Goal: Task Accomplishment & Management: Use online tool/utility

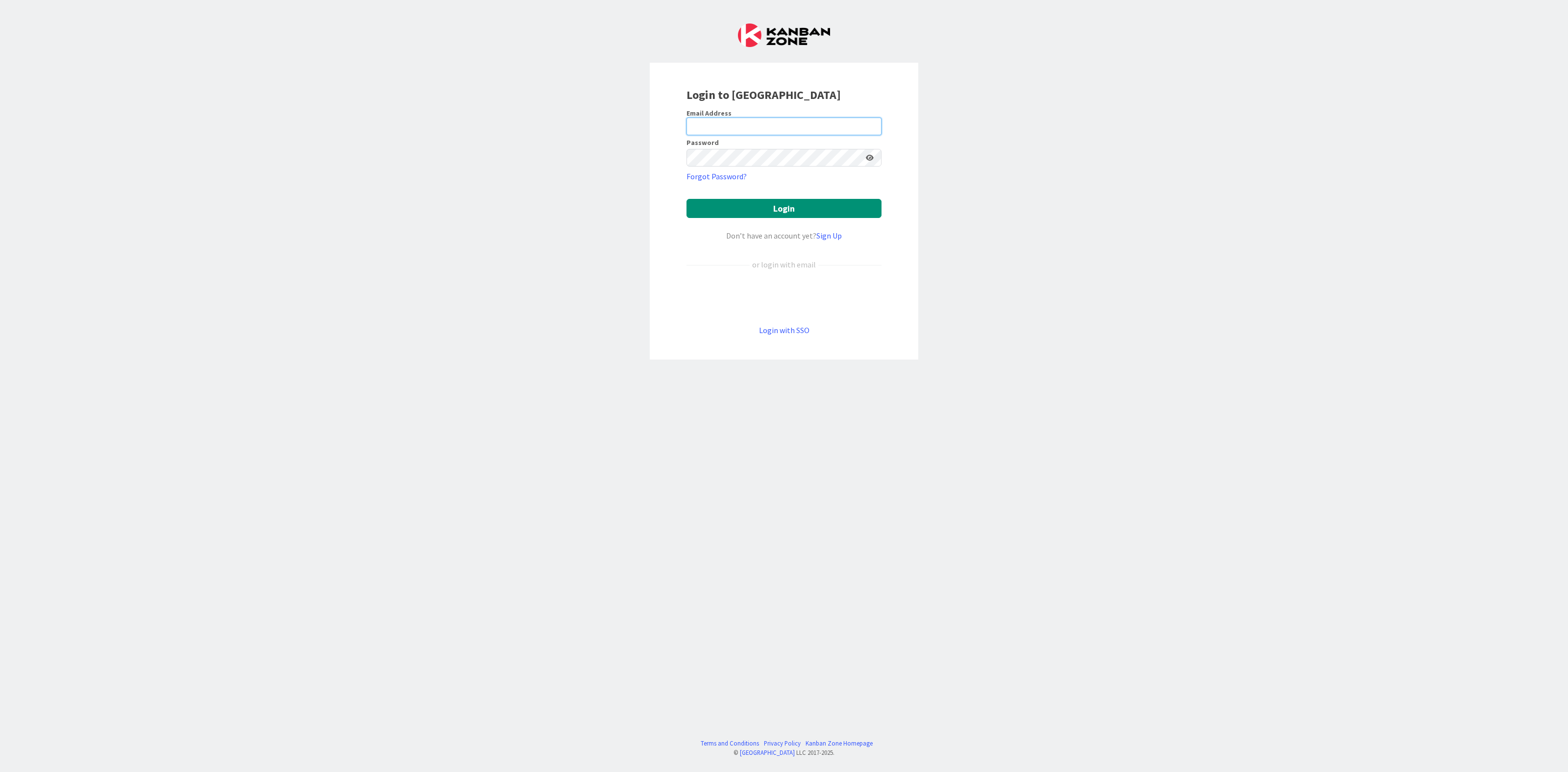
click at [758, 130] on input "email" at bounding box center [784, 126] width 195 height 18
type input "Versluijs"
click at [797, 213] on button "Login" at bounding box center [784, 209] width 195 height 19
click at [577, 103] on div "Login to Kanban Zone Email Address Versluijs Password Forgot Password? Login Do…" at bounding box center [784, 386] width 1568 height 772
click at [779, 117] on input "email" at bounding box center [784, 126] width 195 height 18
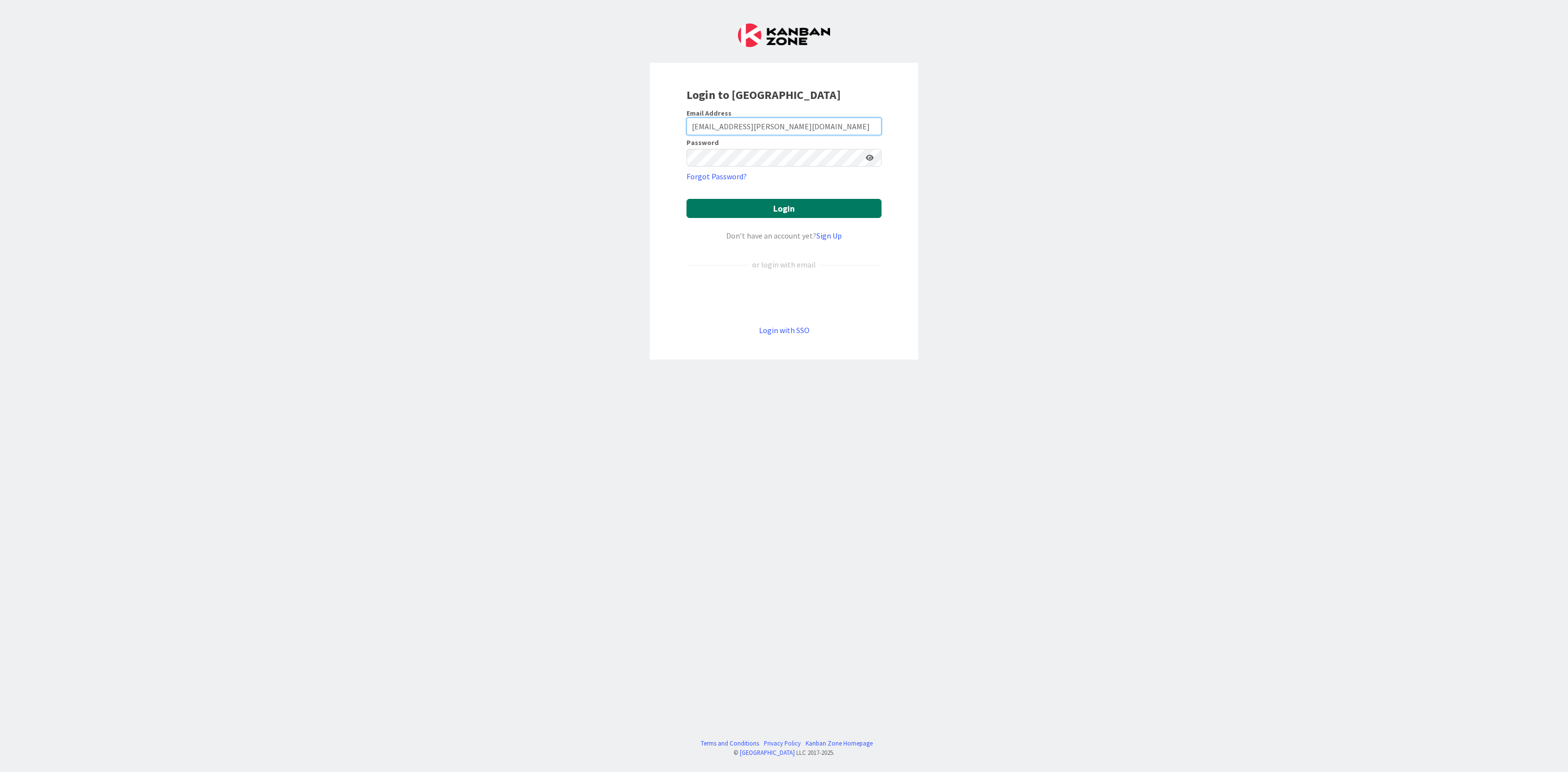
type input "[EMAIL_ADDRESS][PERSON_NAME][DOMAIN_NAME]"
click at [794, 211] on button "Login" at bounding box center [784, 209] width 195 height 19
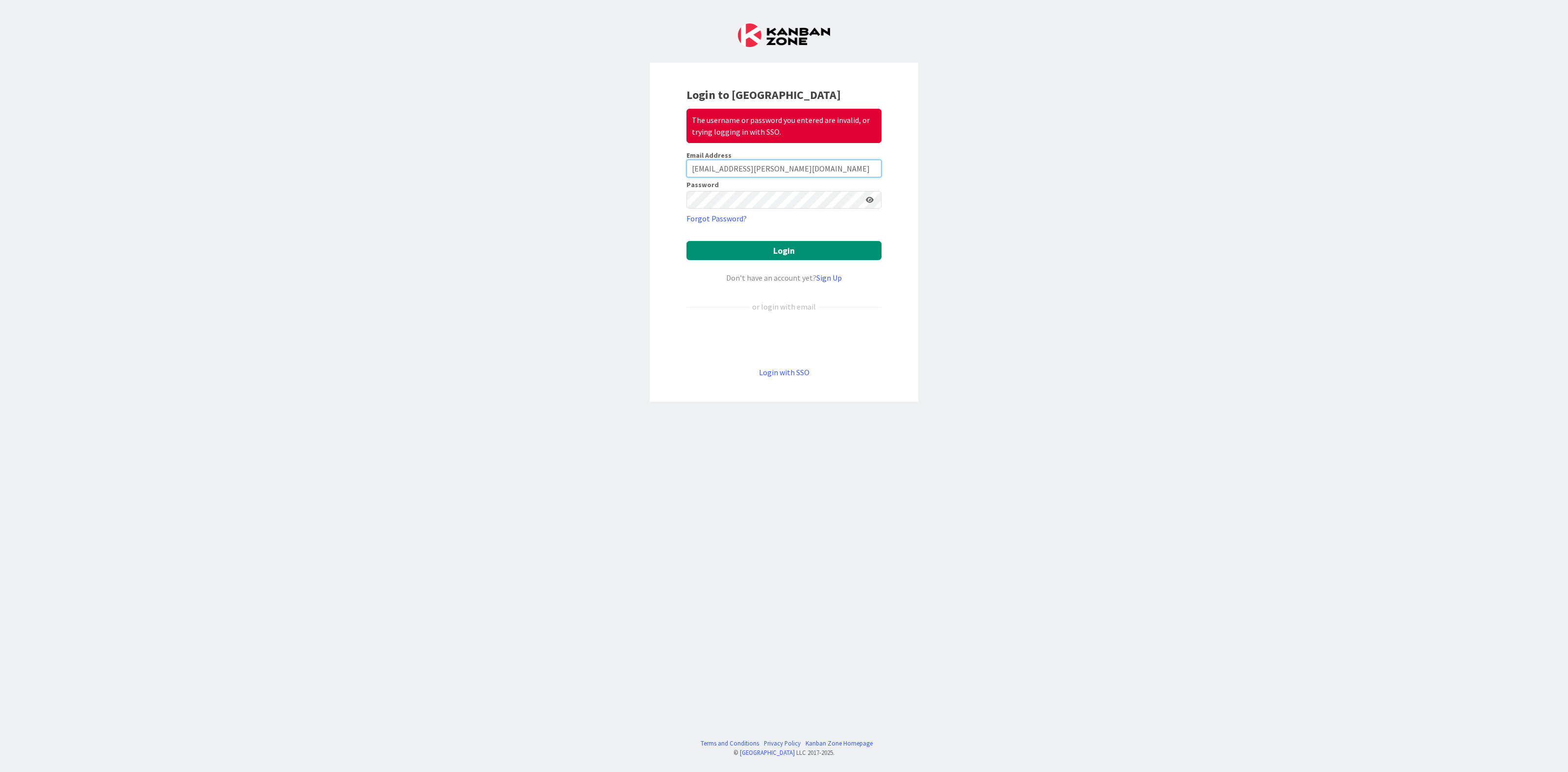
click at [839, 174] on input "[EMAIL_ADDRESS][PERSON_NAME][DOMAIN_NAME]" at bounding box center [784, 169] width 195 height 18
click at [820, 254] on button "Login" at bounding box center [784, 251] width 195 height 19
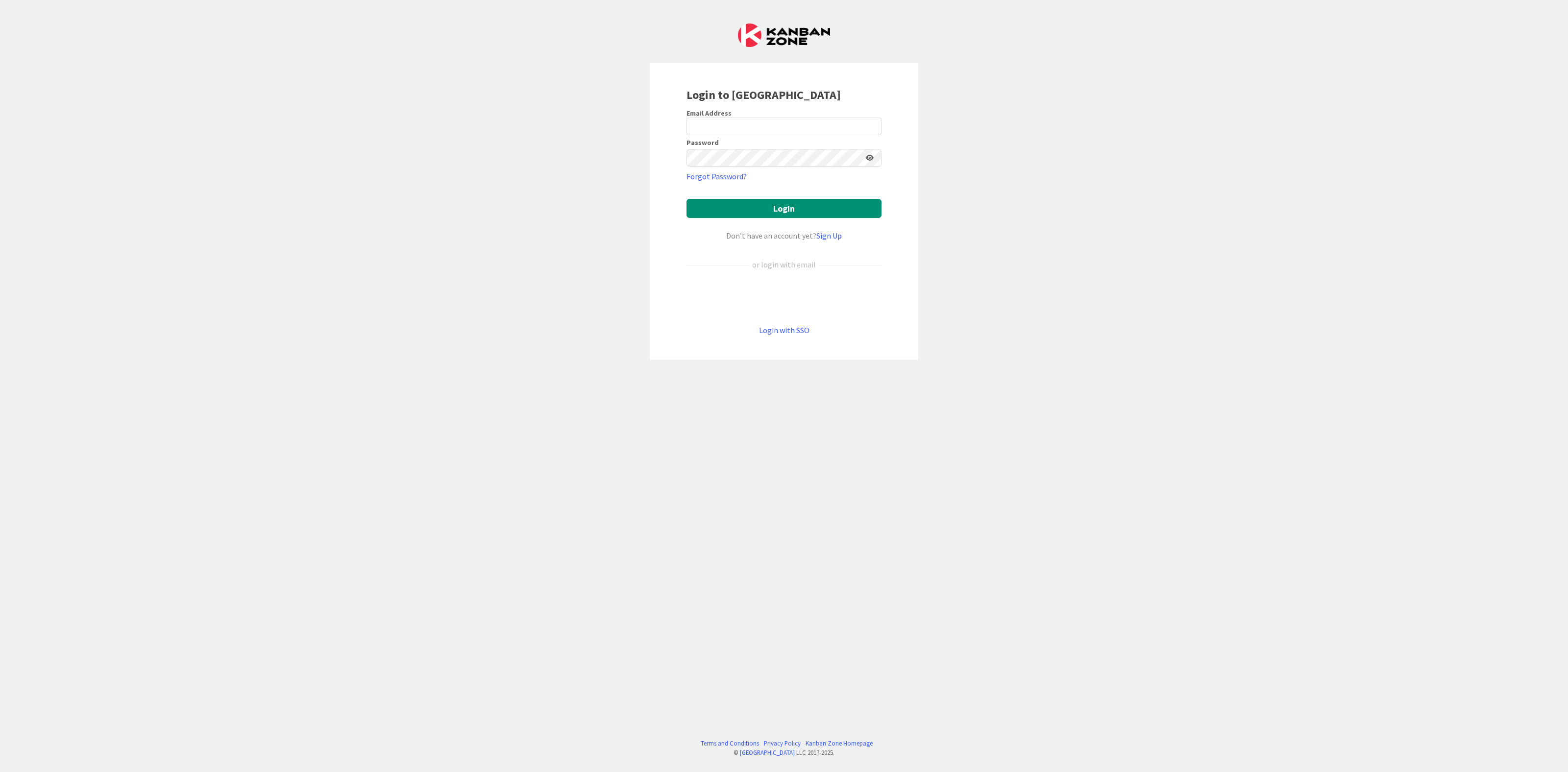
click at [759, 103] on div "Login to [GEOGRAPHIC_DATA]" at bounding box center [784, 95] width 195 height 18
click at [770, 124] on input "email" at bounding box center [784, 126] width 195 height 18
type input "[EMAIL_ADDRESS][PERSON_NAME][DOMAIN_NAME]"
click at [785, 209] on button "Login" at bounding box center [784, 209] width 195 height 19
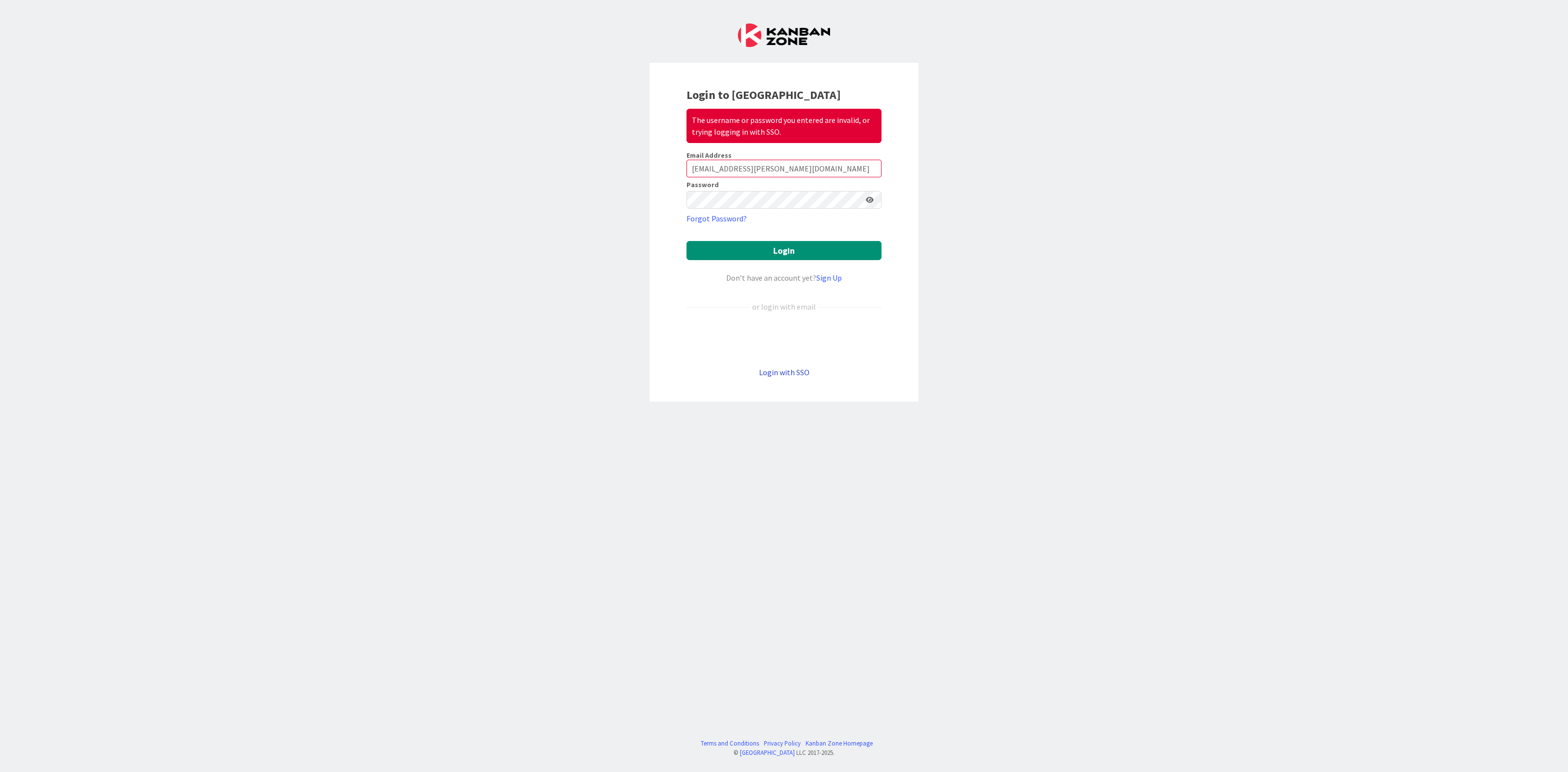
click at [796, 371] on link "Login with SSO" at bounding box center [784, 372] width 50 height 10
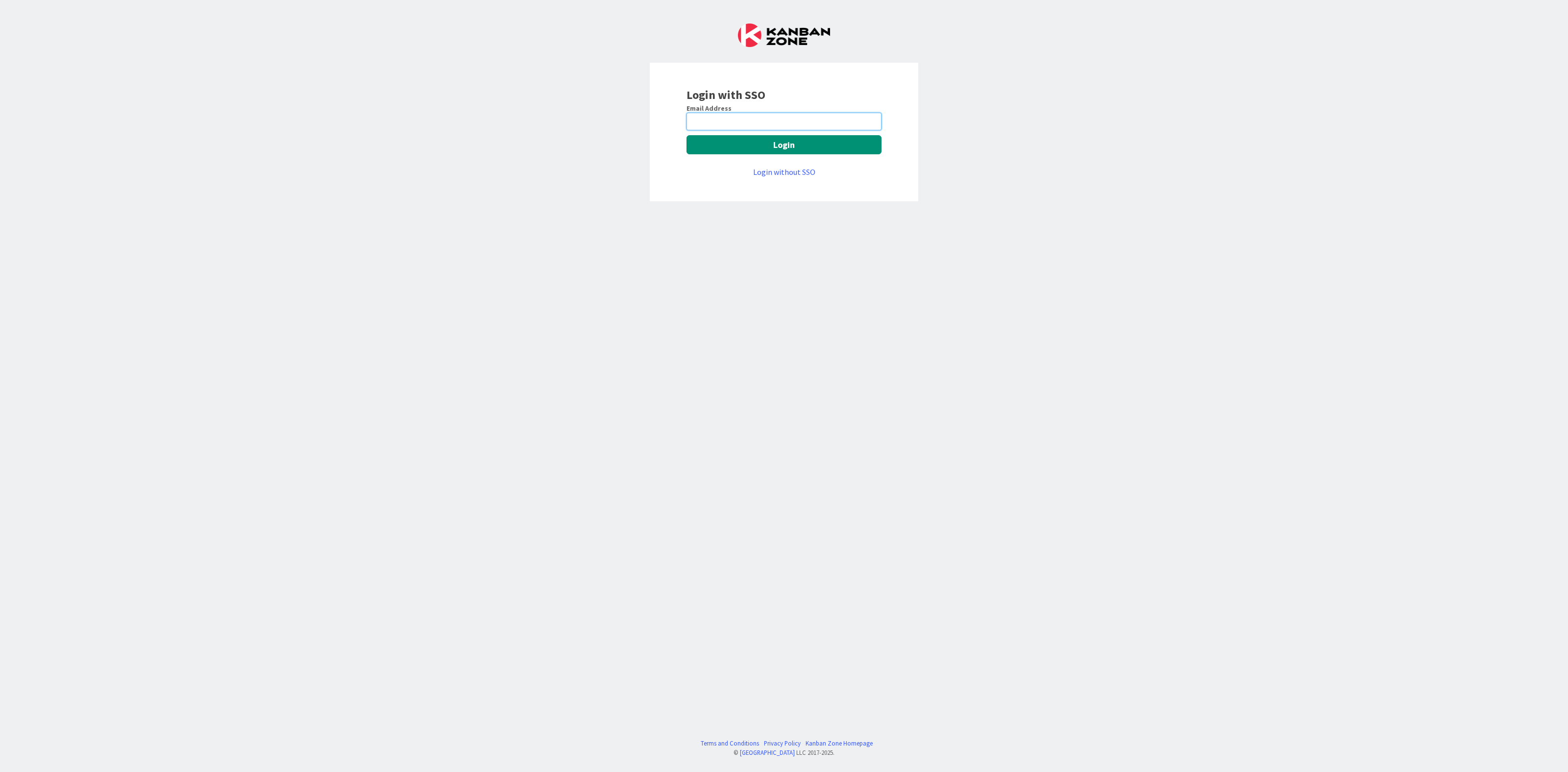
click at [776, 114] on input "email" at bounding box center [784, 121] width 195 height 18
click at [1007, 95] on div "Login with SSO Email Address Login Login without SSO Terms and Conditions Priva…" at bounding box center [784, 386] width 1568 height 772
click at [853, 121] on input "email" at bounding box center [784, 121] width 195 height 18
type input "[EMAIL_ADDRESS][PERSON_NAME][DOMAIN_NAME]"
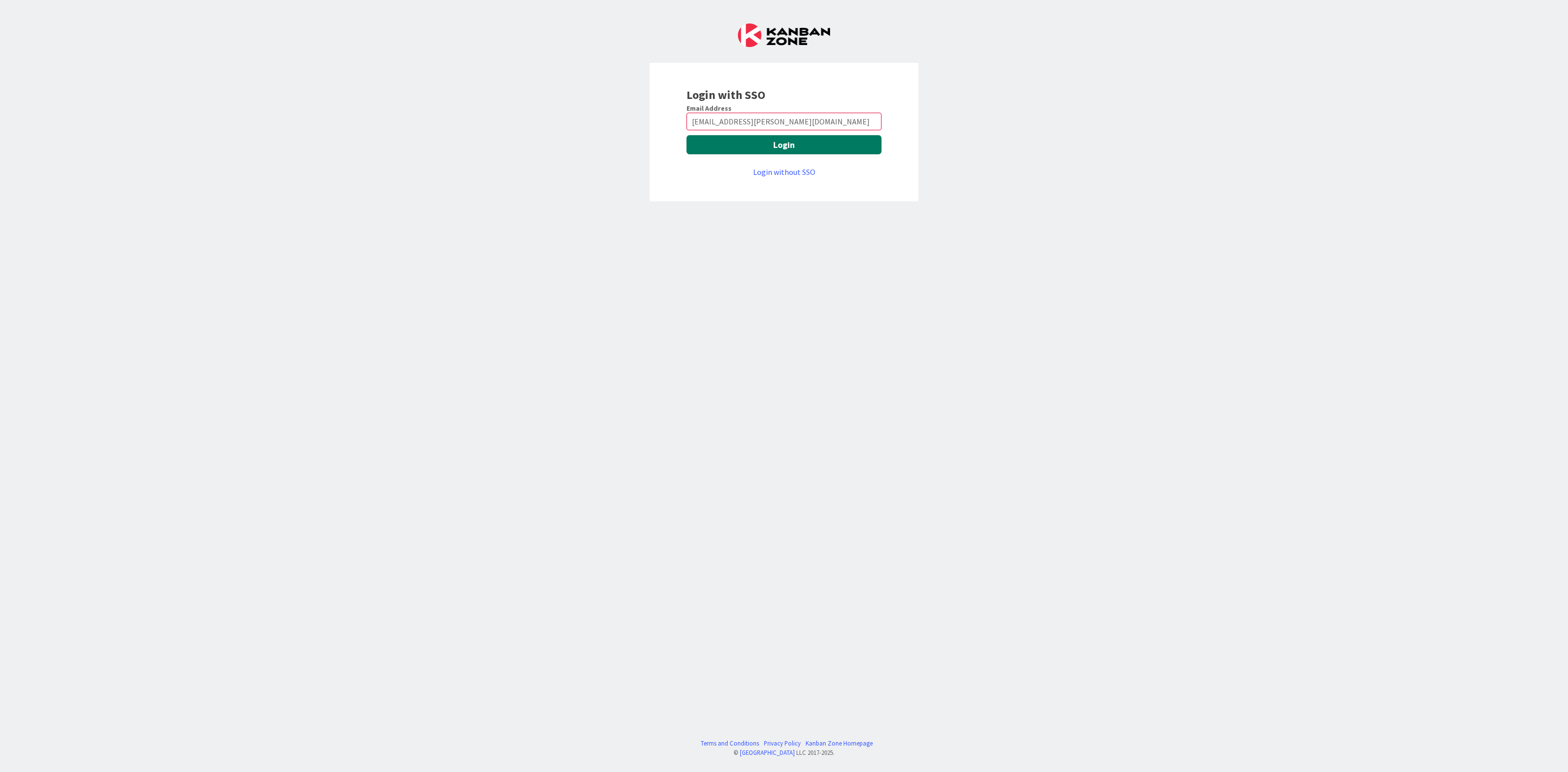
click at [797, 145] on button "Login" at bounding box center [784, 145] width 195 height 19
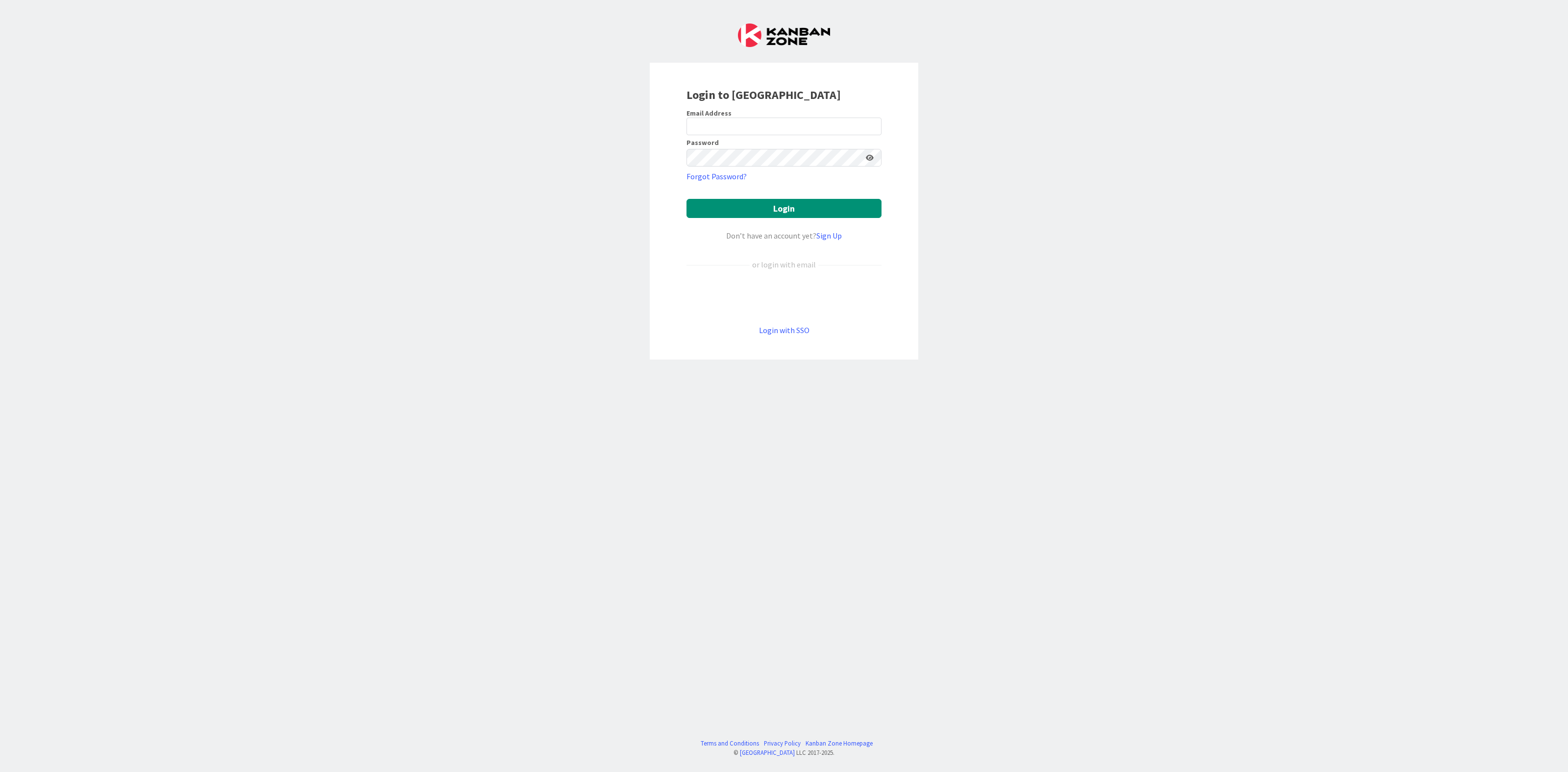
click at [755, 117] on div "Email Address" at bounding box center [784, 113] width 195 height 9
click at [759, 123] on input "email" at bounding box center [784, 126] width 195 height 18
type input "aversluijs@huisman-nl.com"
click at [801, 210] on button "Login" at bounding box center [784, 209] width 195 height 19
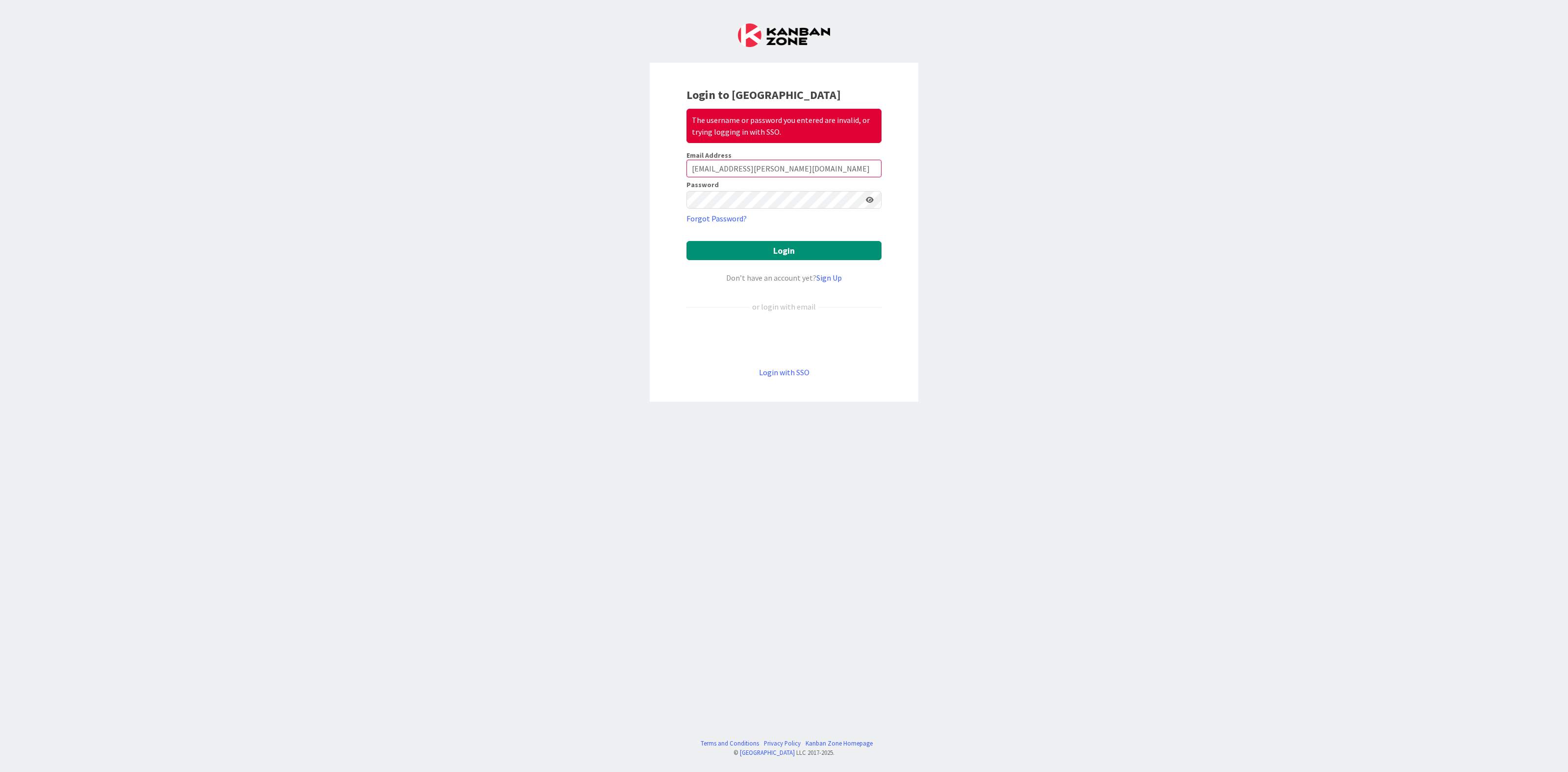
click at [1405, 708] on div "Login to Kanban Zone The username or password you entered are invalid, or tryin…" at bounding box center [784, 386] width 1568 height 772
click at [1333, 715] on div "Login to Kanban Zone The username or password you entered are invalid, or tryin…" at bounding box center [784, 386] width 1568 height 772
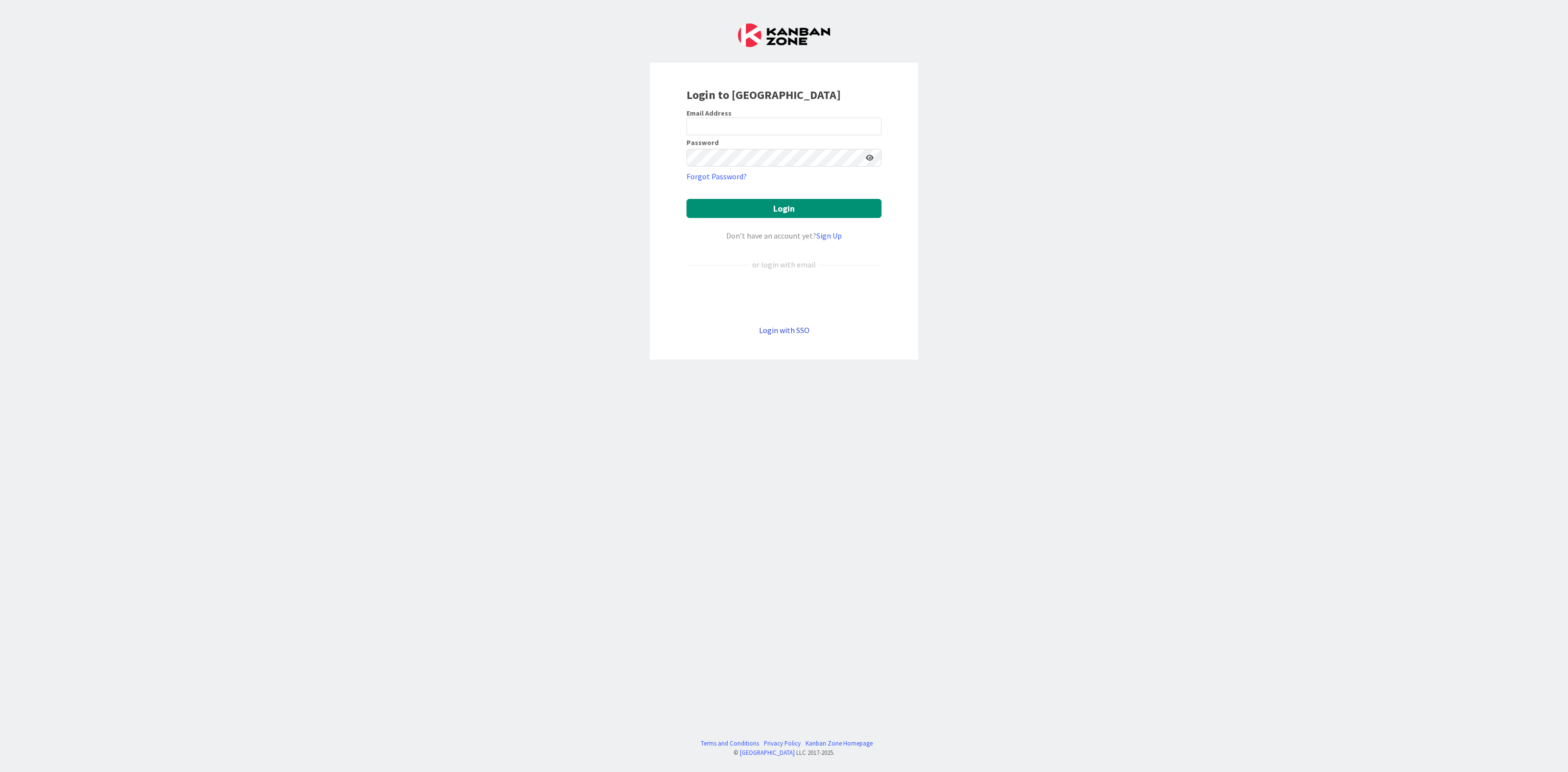
click at [791, 335] on link "Login with SSO" at bounding box center [784, 330] width 50 height 10
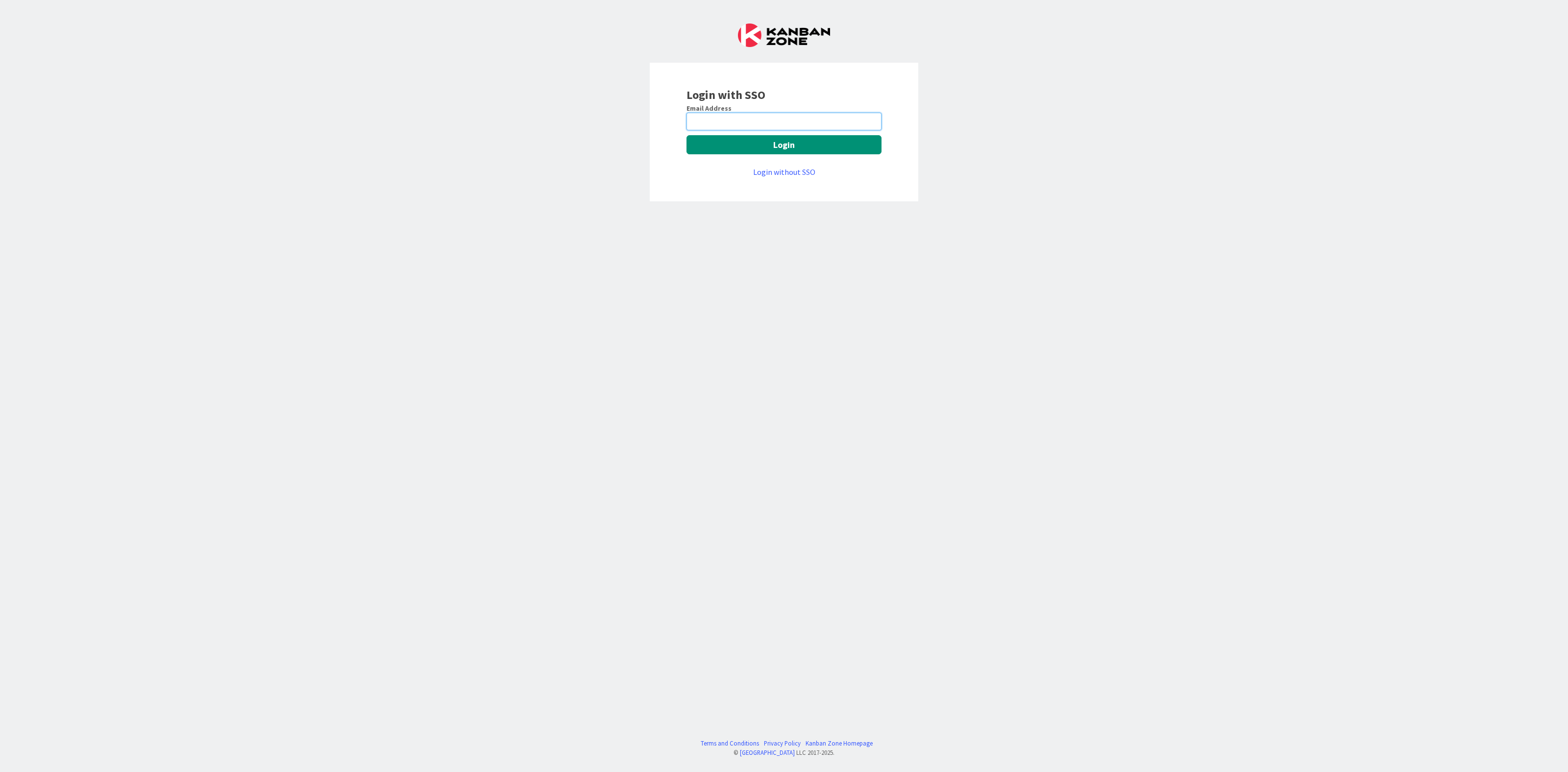
click at [779, 117] on input "email" at bounding box center [784, 121] width 195 height 18
type input "i"
type input "aversluijs@huisman-nl.com"
click at [777, 145] on button "Login" at bounding box center [784, 145] width 195 height 19
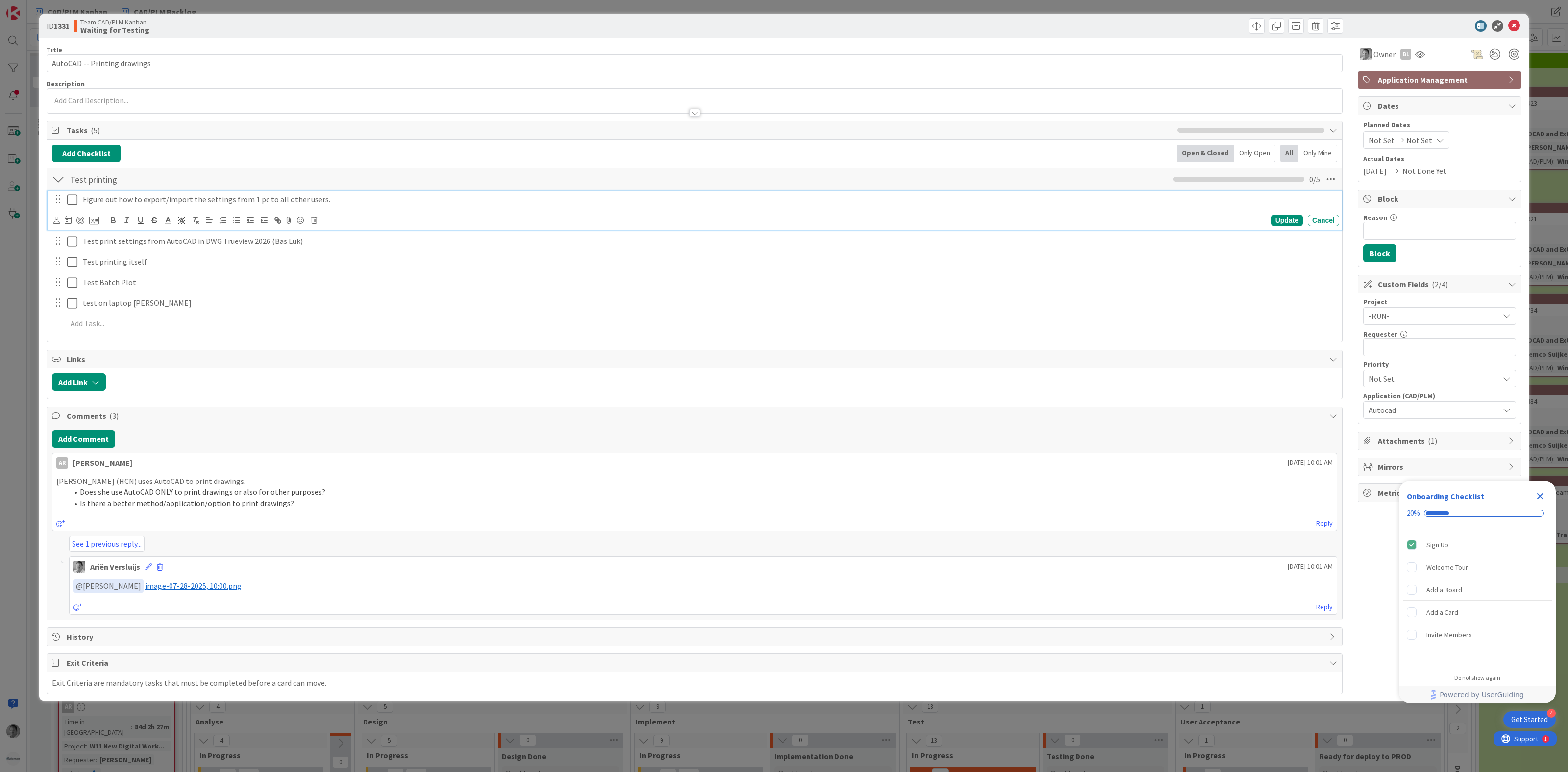
click at [71, 199] on icon at bounding box center [72, 200] width 11 height 12
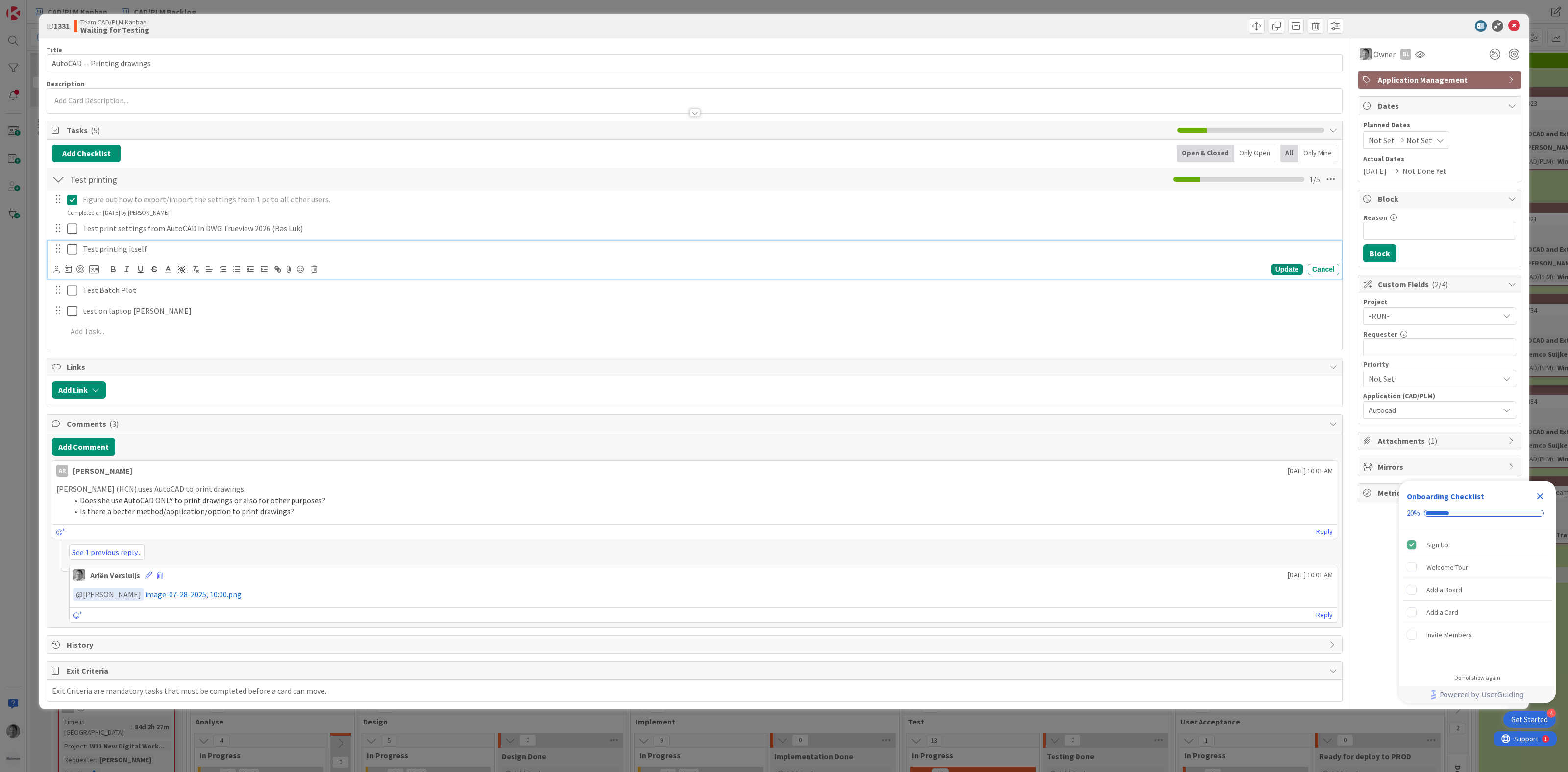
click at [71, 251] on icon at bounding box center [72, 249] width 11 height 12
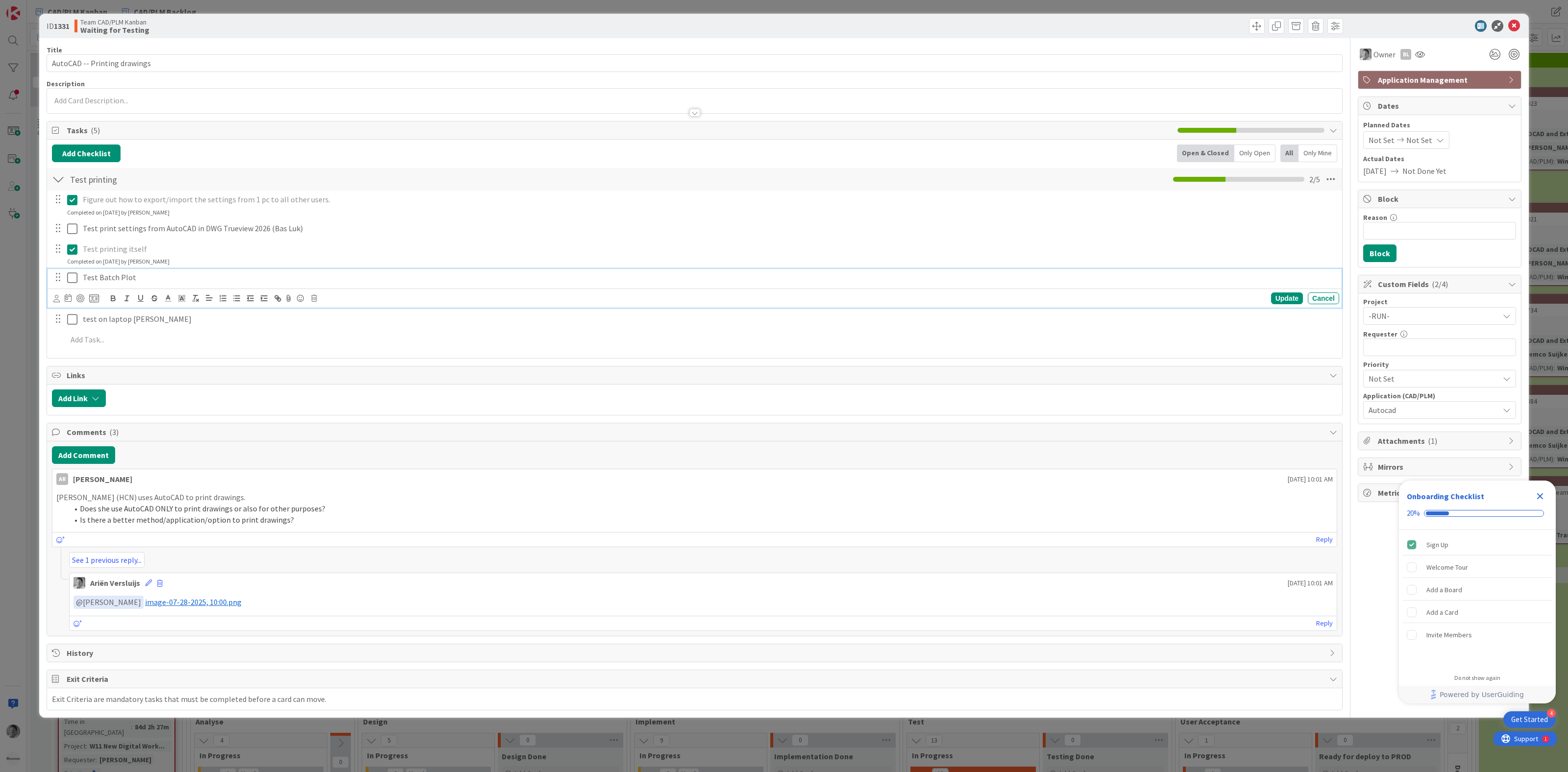
click at [70, 280] on icon at bounding box center [72, 277] width 11 height 12
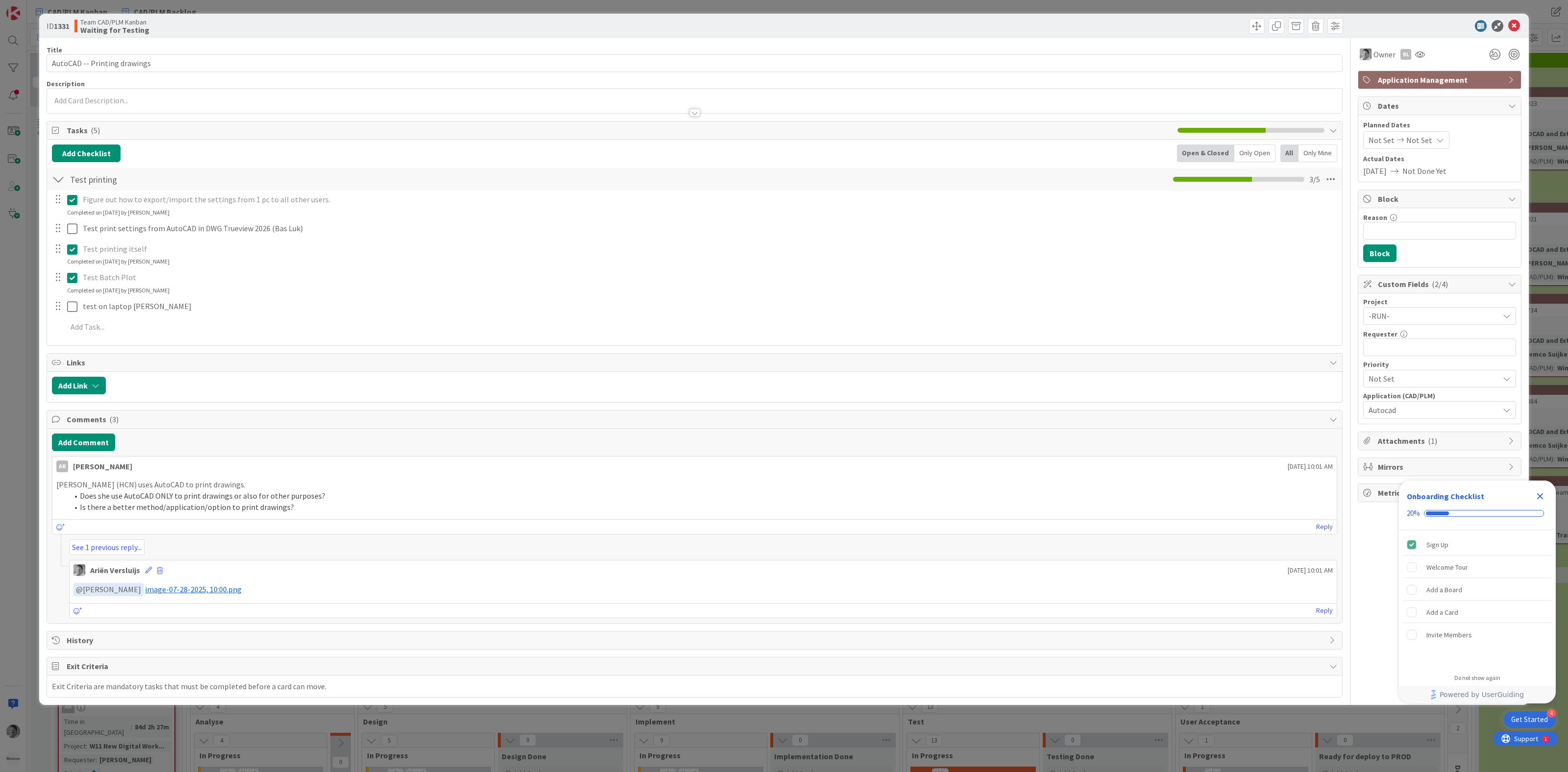
click at [130, 286] on div "Test Batch Plot" at bounding box center [709, 277] width 1260 height 17
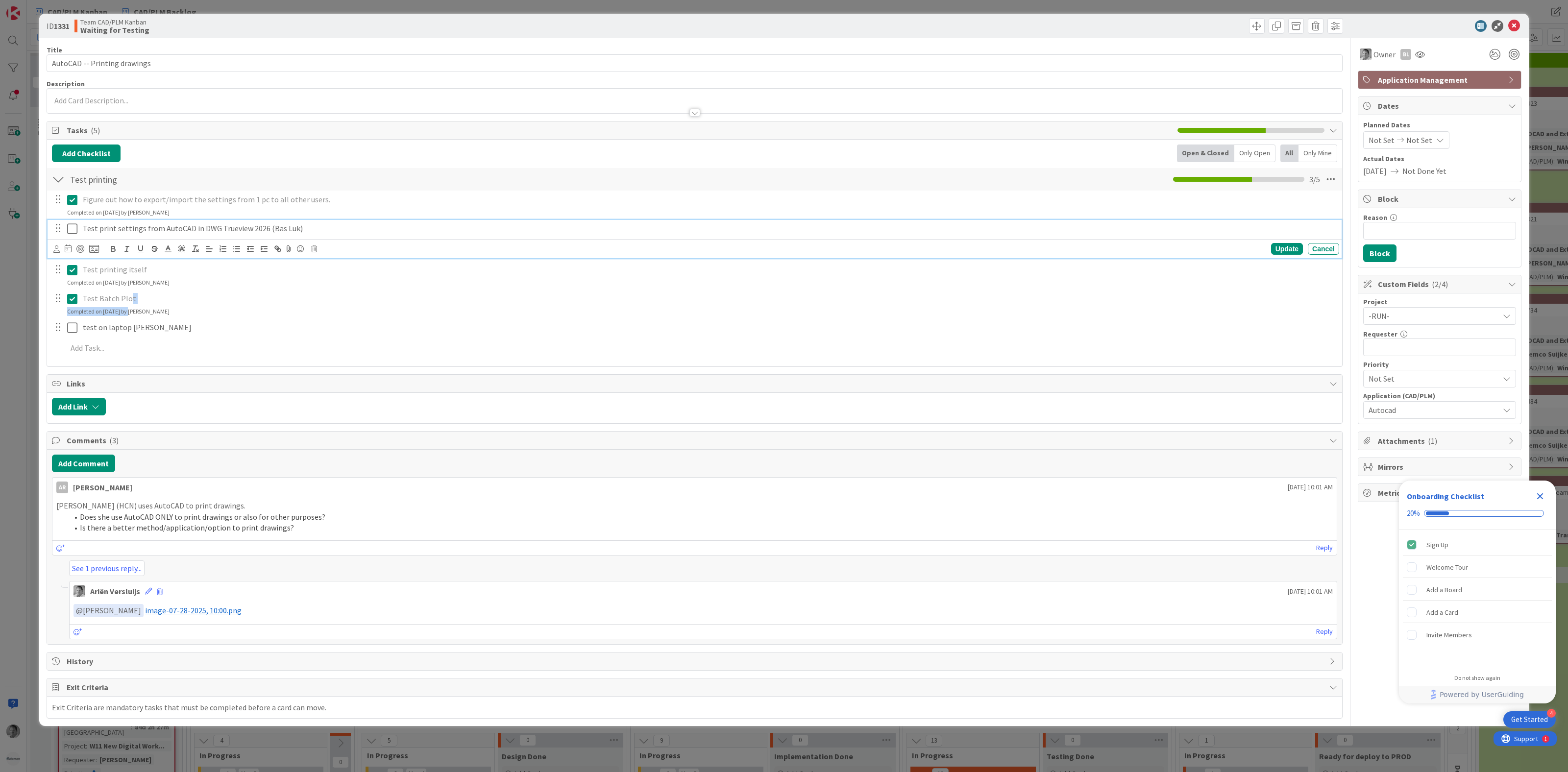
click at [74, 230] on icon at bounding box center [72, 229] width 11 height 12
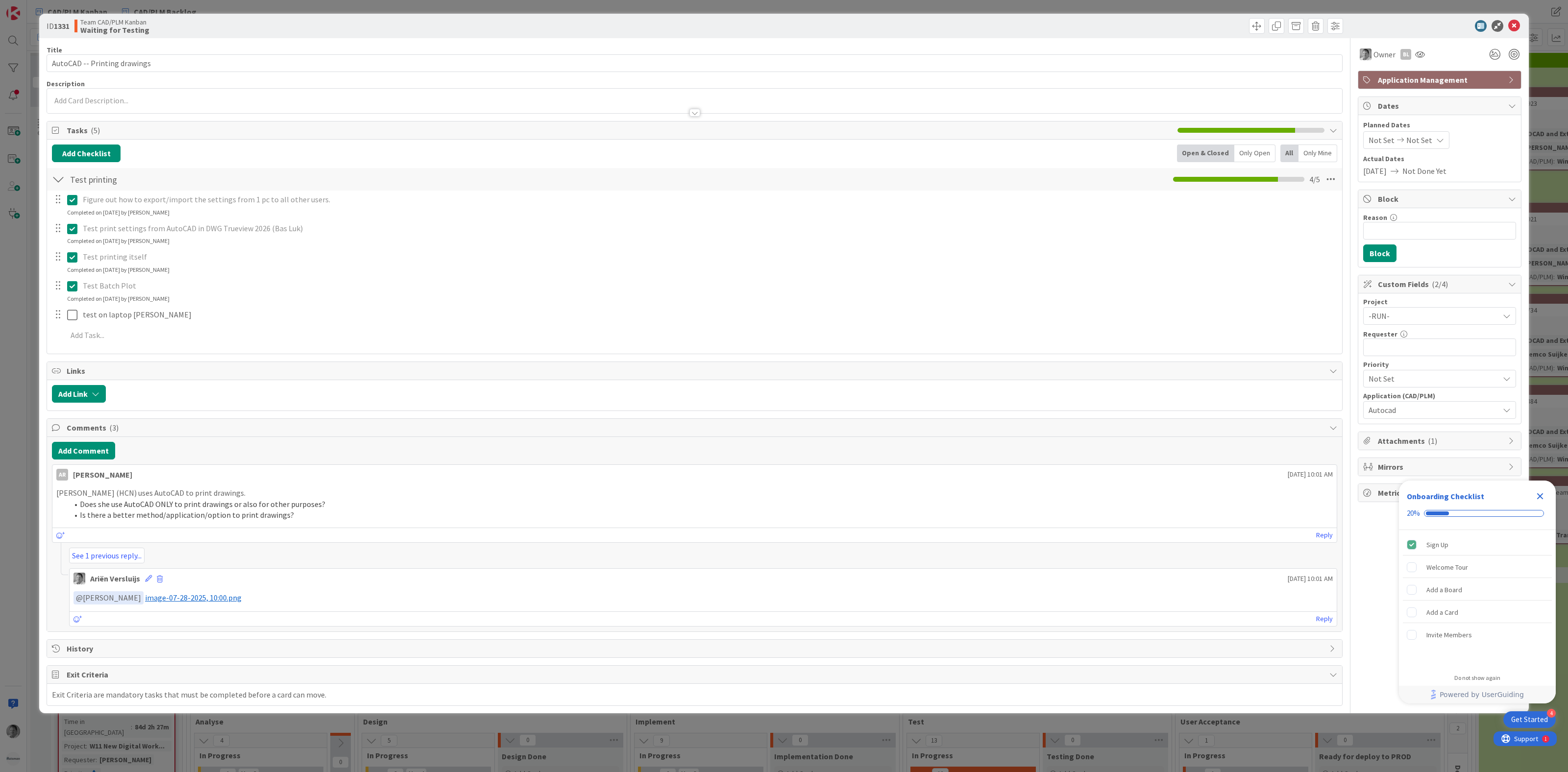
click at [362, 350] on div "Add Checklist Open & Closed Only Open All Only Mine Test printing Checklist Nam…" at bounding box center [694, 247] width 1295 height 214
click at [1516, 24] on icon at bounding box center [1514, 26] width 12 height 12
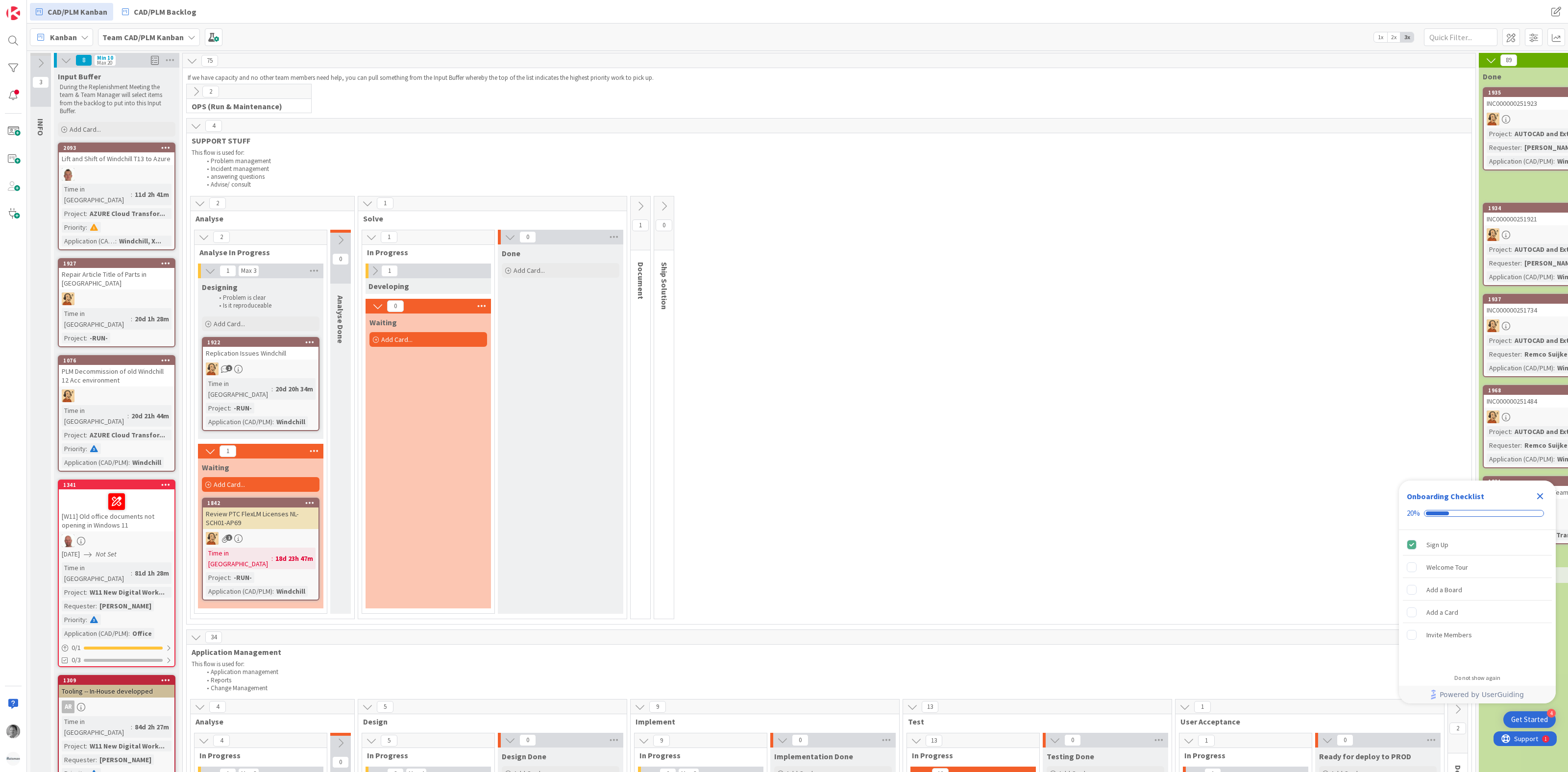
click at [213, 271] on icon at bounding box center [209, 270] width 11 height 11
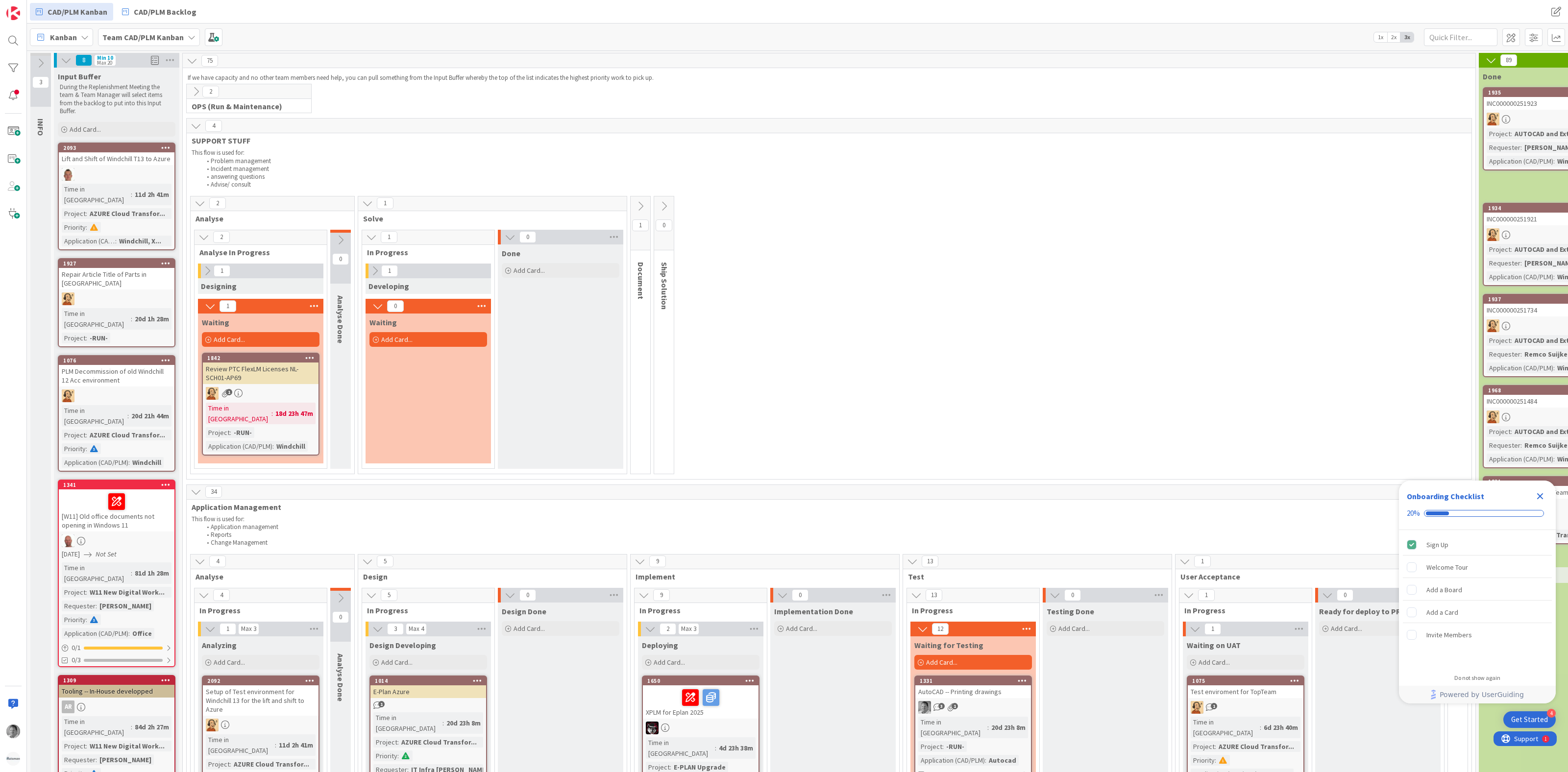
click at [213, 272] on button at bounding box center [207, 271] width 13 height 13
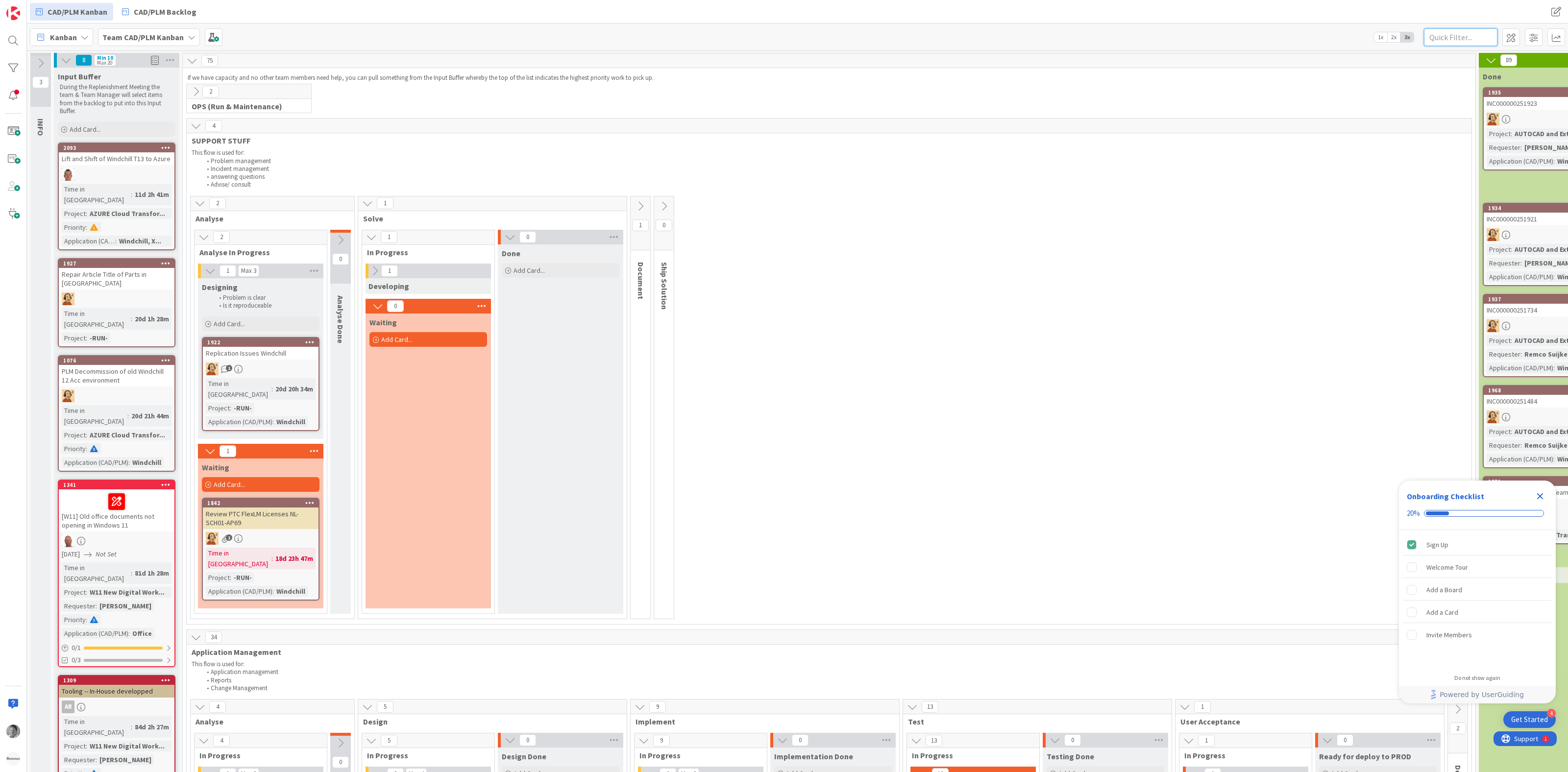
click at [1449, 36] on input "text" at bounding box center [1460, 37] width 74 height 18
click at [12, 68] on div at bounding box center [13, 68] width 19 height 19
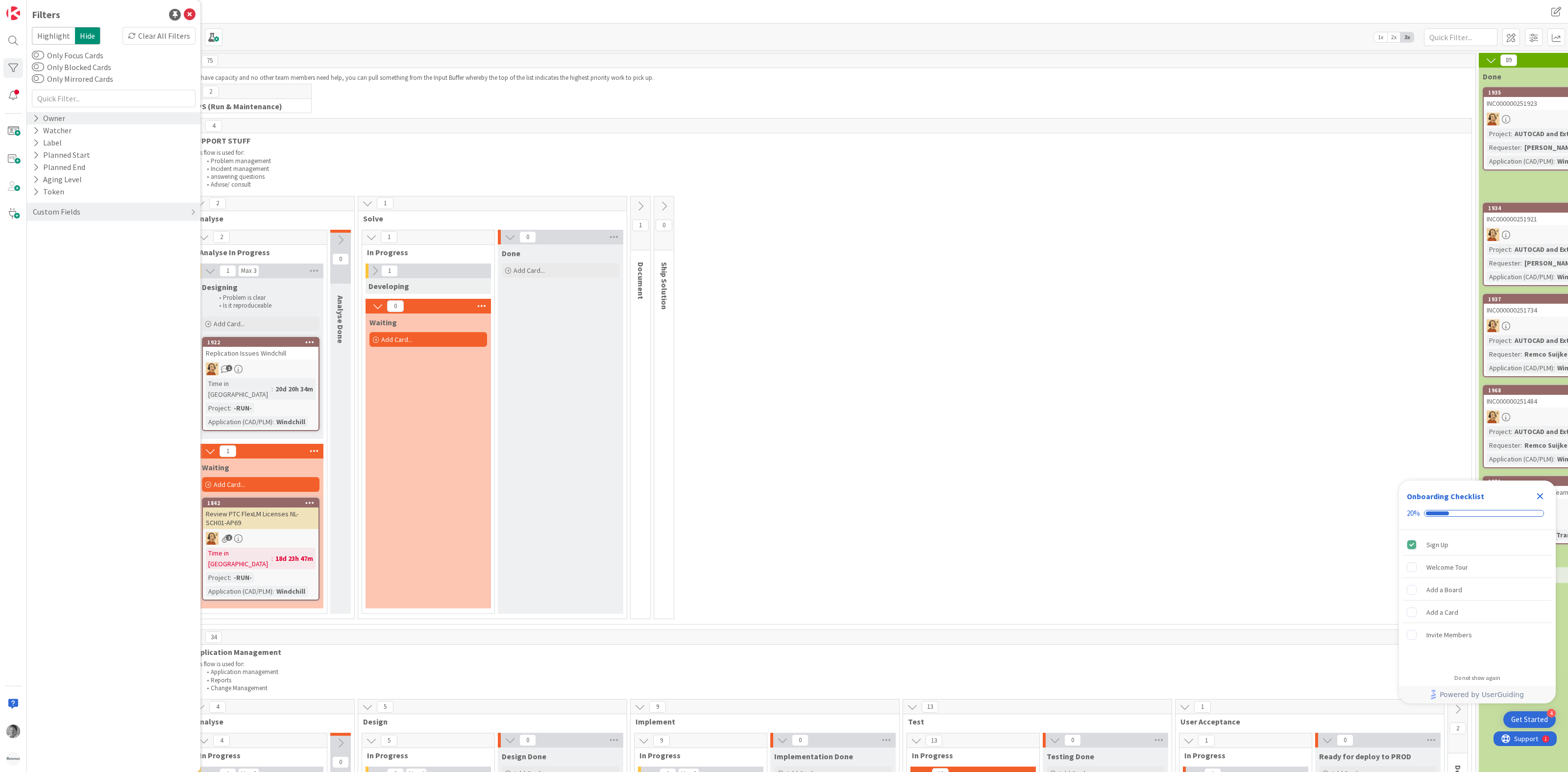
click at [46, 120] on div "Owner" at bounding box center [49, 118] width 34 height 12
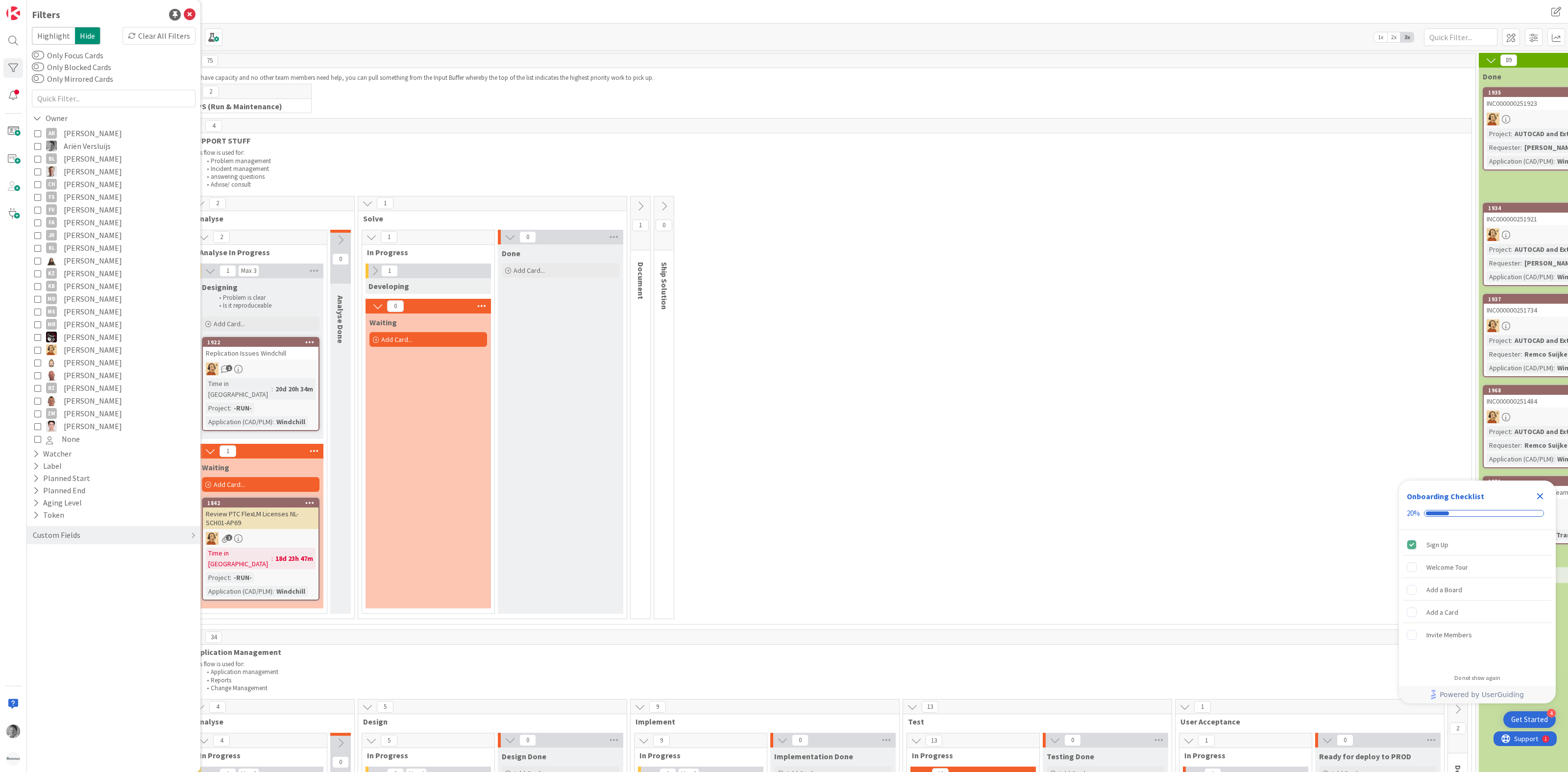
click at [103, 142] on span "Ariën Versluijs" at bounding box center [87, 146] width 47 height 13
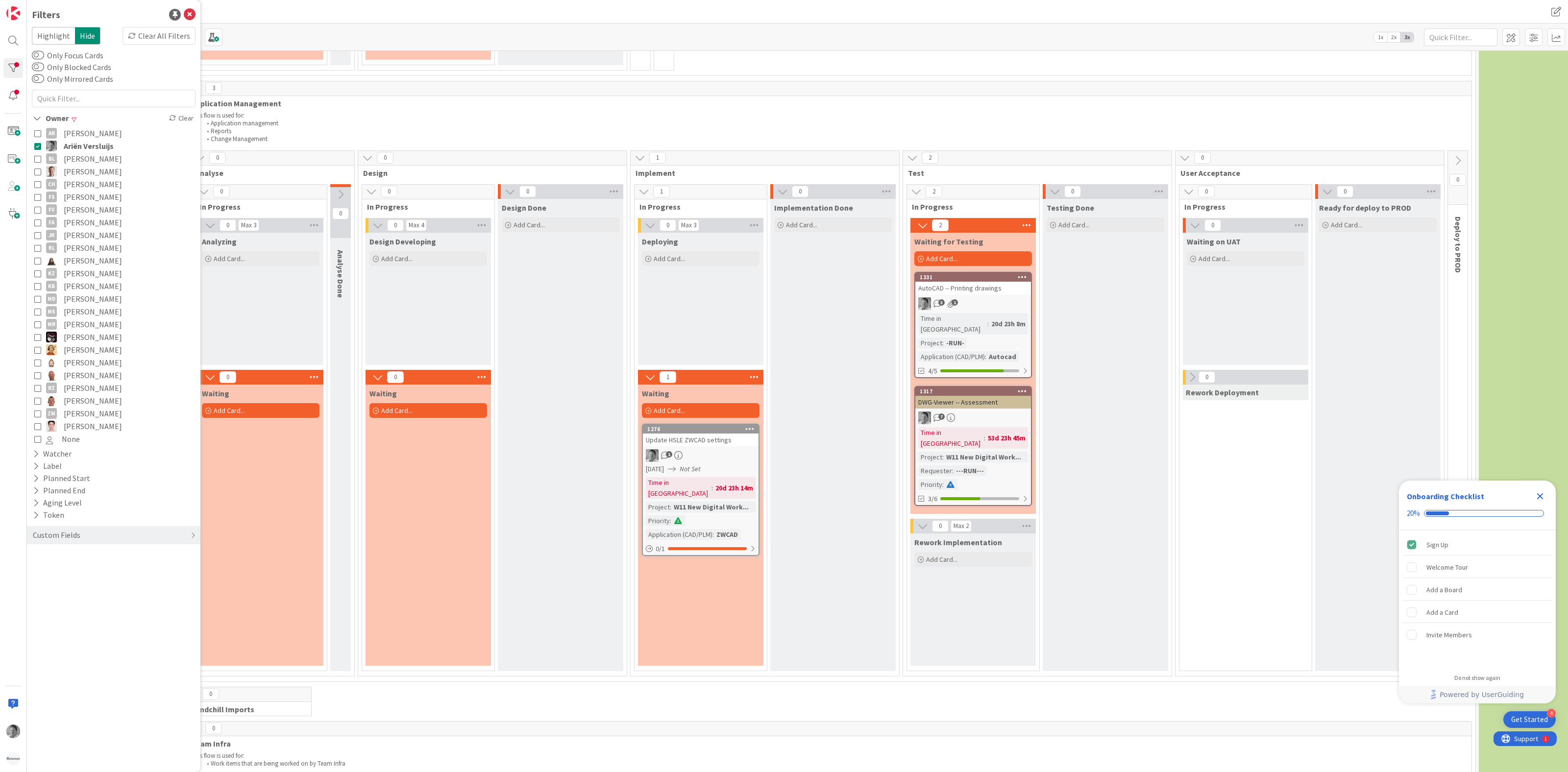
scroll to position [502, 0]
click at [966, 417] on div "1317 DWG-Viewer -- Assessment 7 Time in [GEOGRAPHIC_DATA] : 53d 23h 45m Project…" at bounding box center [973, 446] width 117 height 120
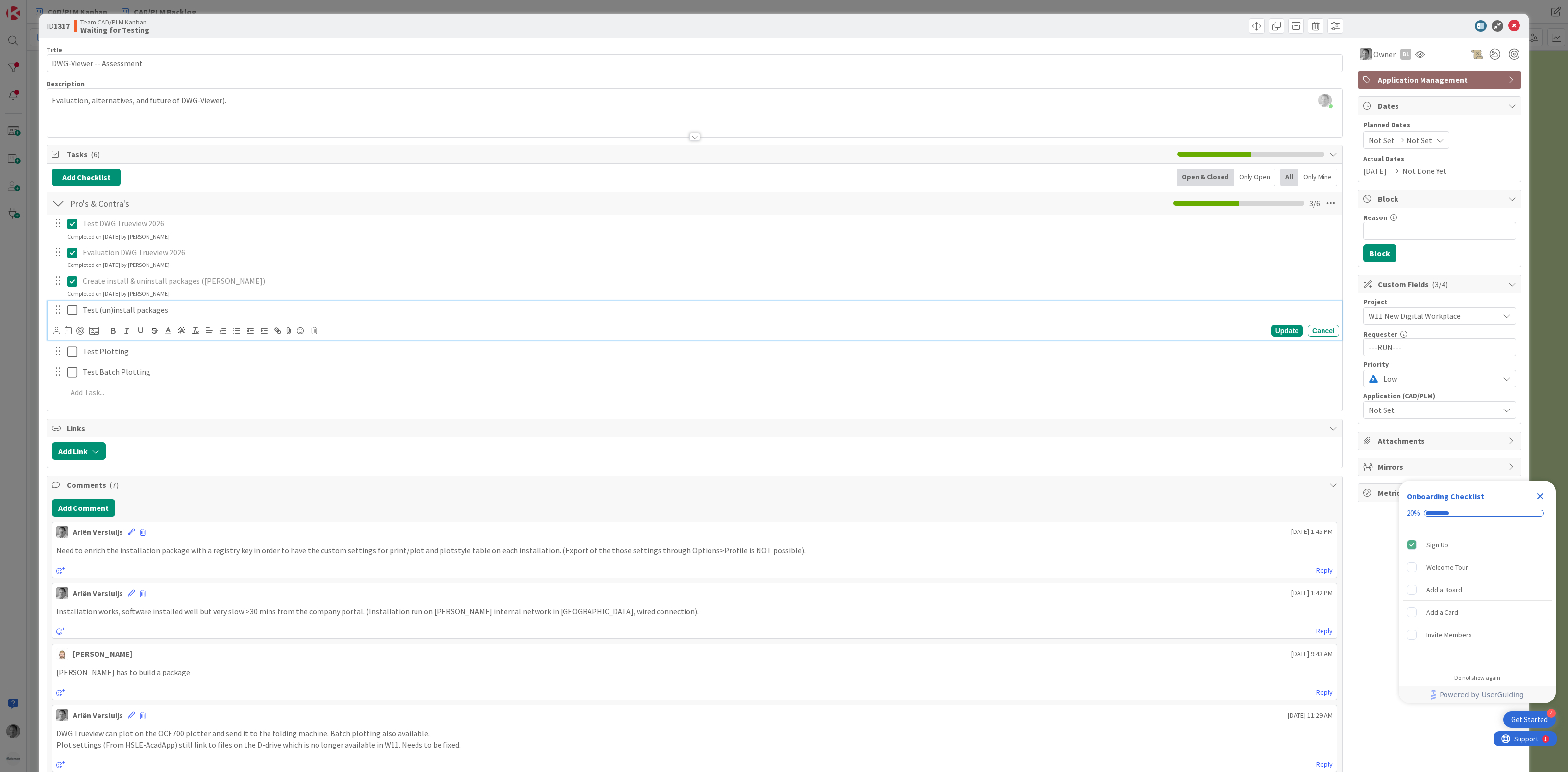
click at [68, 308] on icon at bounding box center [72, 310] width 11 height 12
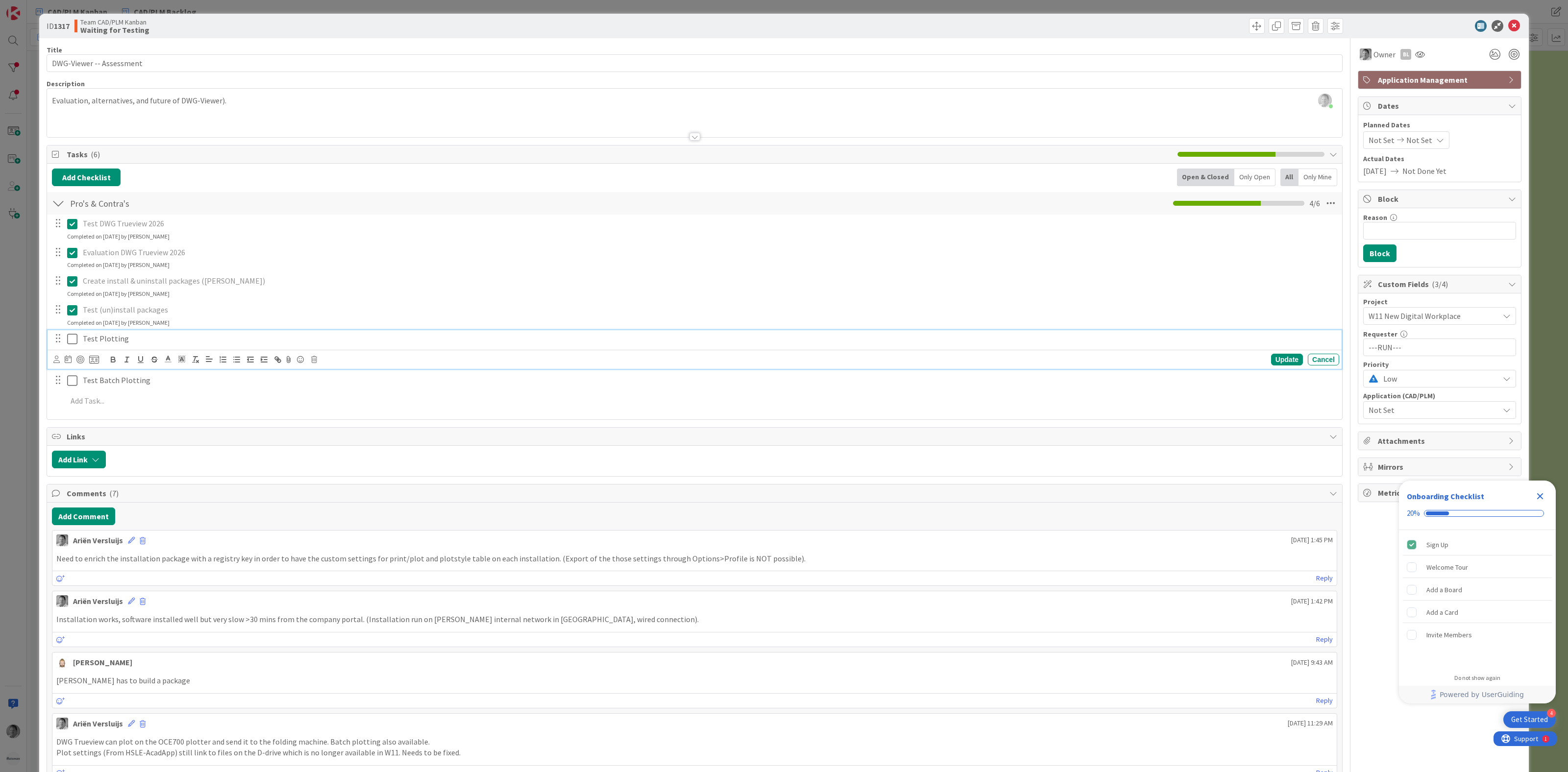
drag, startPoint x: 74, startPoint y: 340, endPoint x: 70, endPoint y: 345, distance: 6.4
click at [71, 340] on icon at bounding box center [72, 339] width 11 height 12
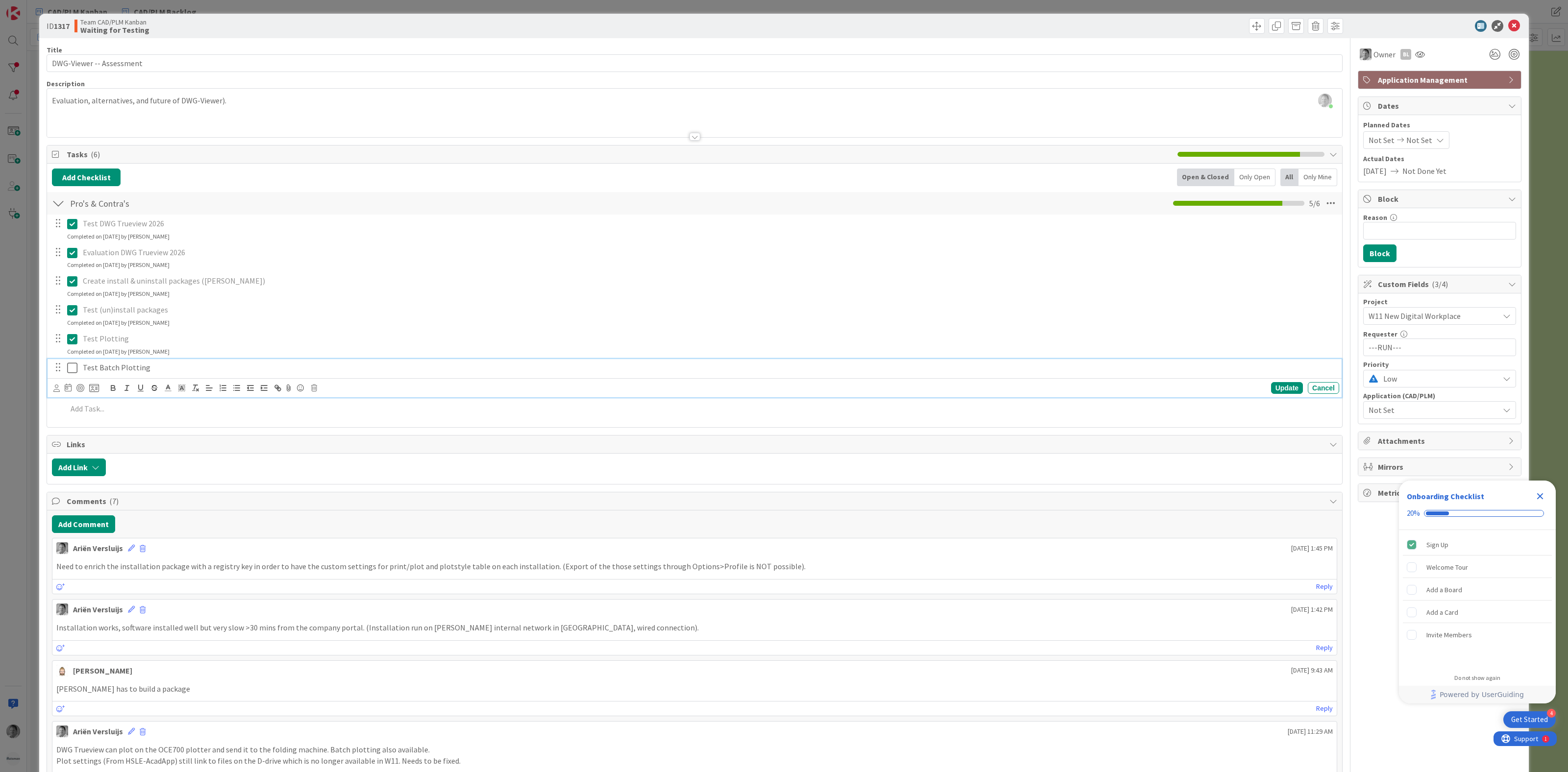
click at [68, 372] on icon at bounding box center [72, 368] width 11 height 12
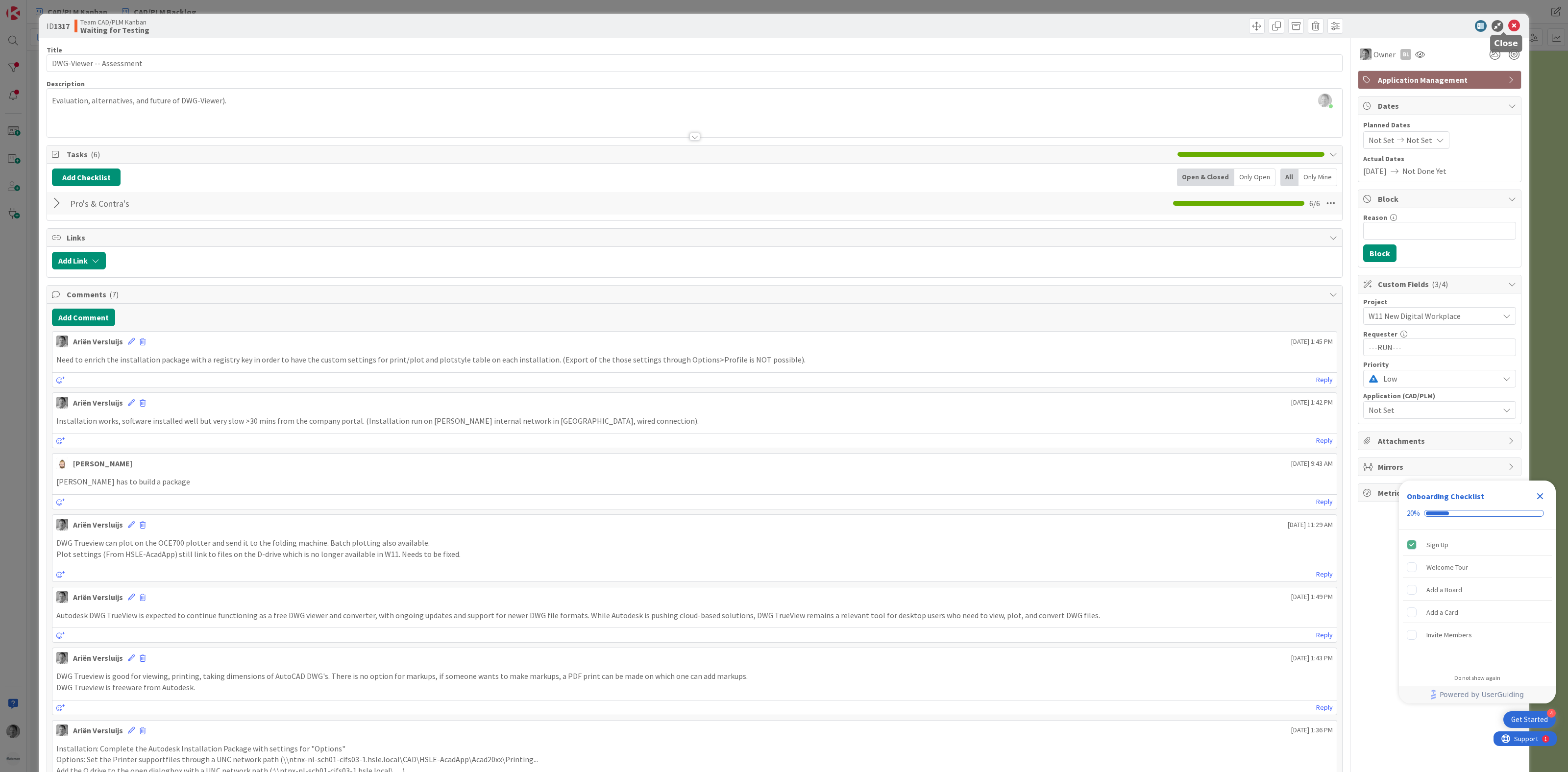
click at [1508, 23] on icon at bounding box center [1514, 26] width 12 height 12
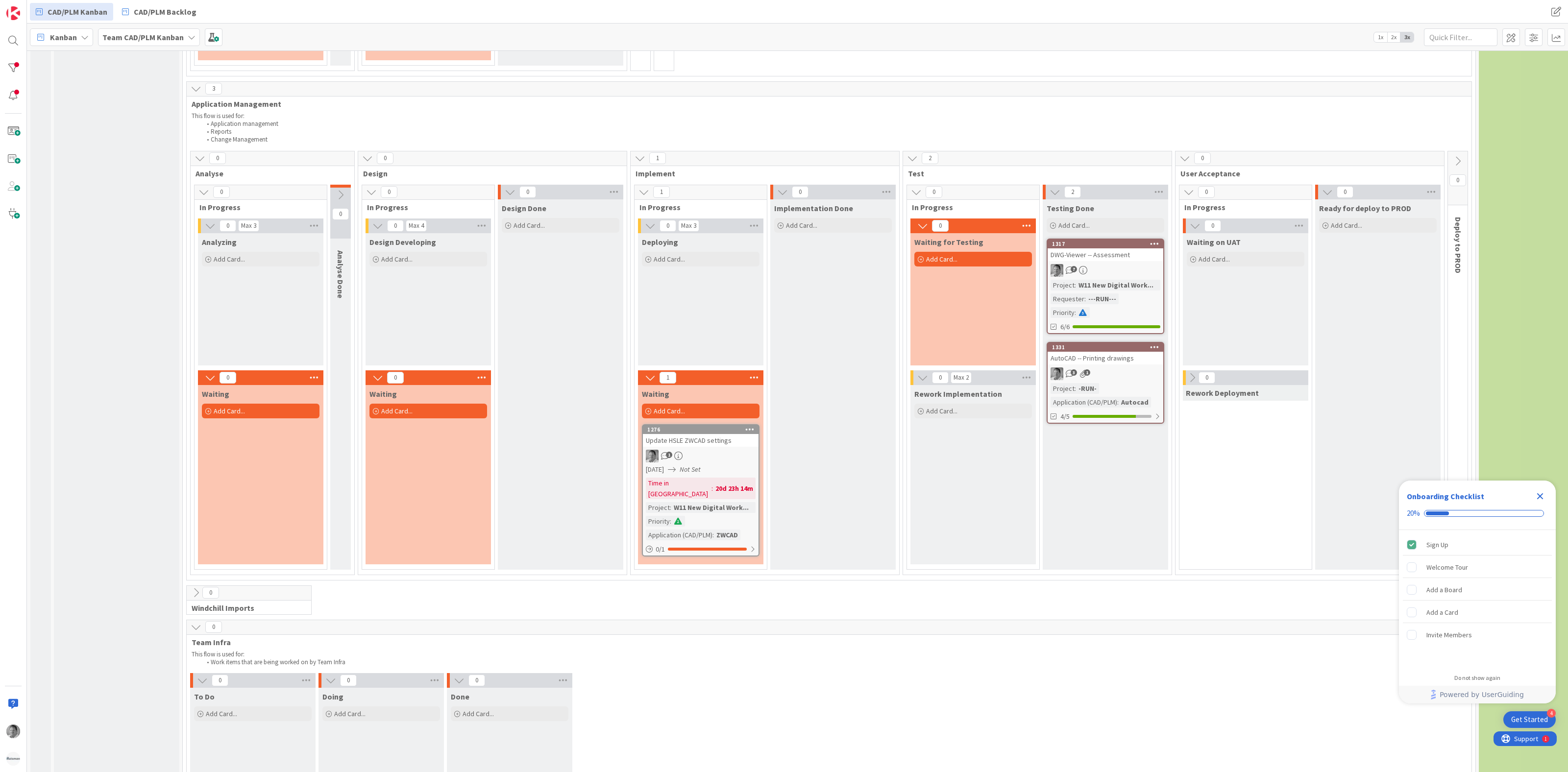
click at [1112, 352] on div "AutoCAD -- Printing drawings" at bounding box center [1105, 358] width 116 height 13
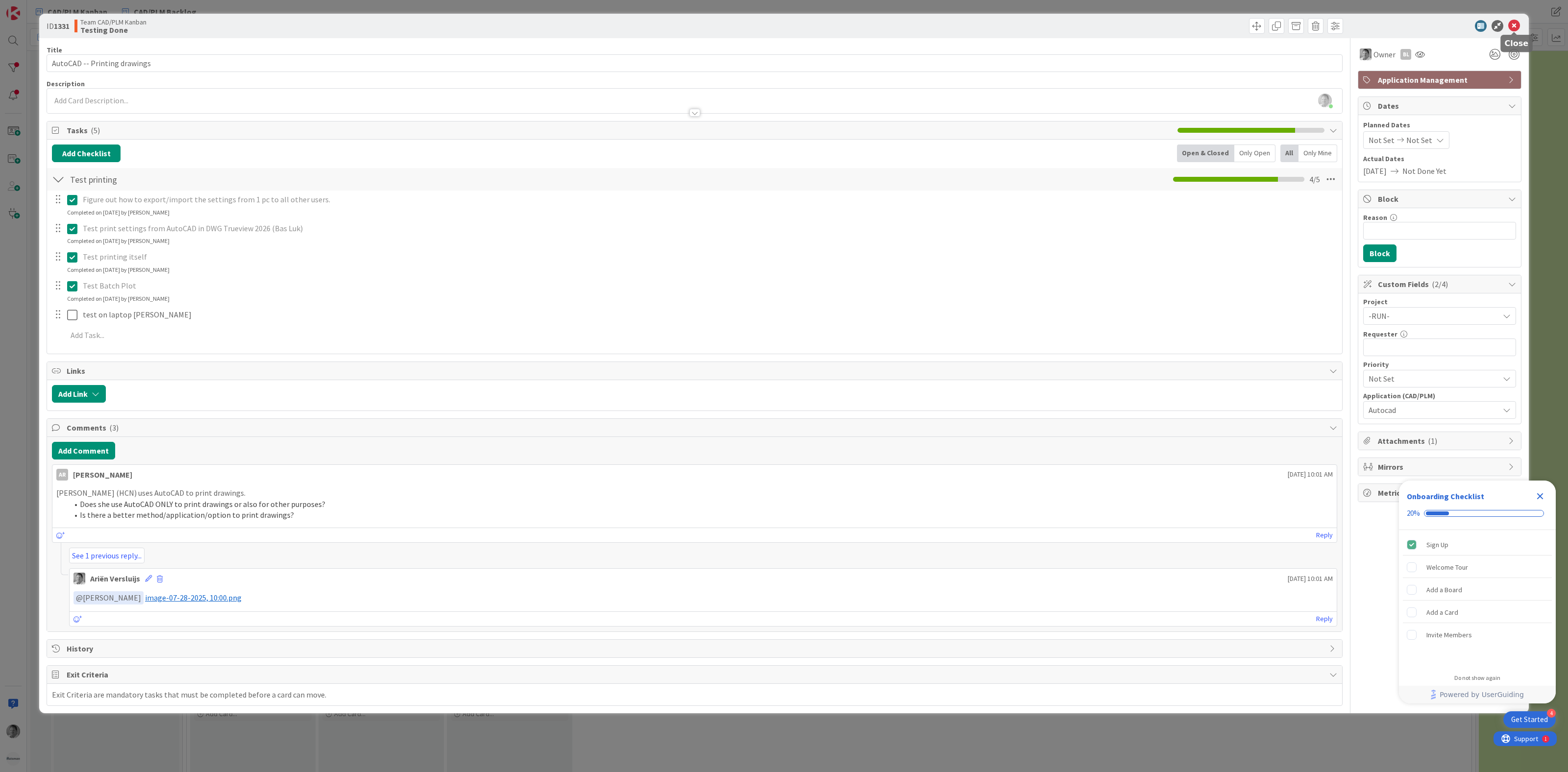
click at [1516, 25] on icon at bounding box center [1514, 26] width 12 height 12
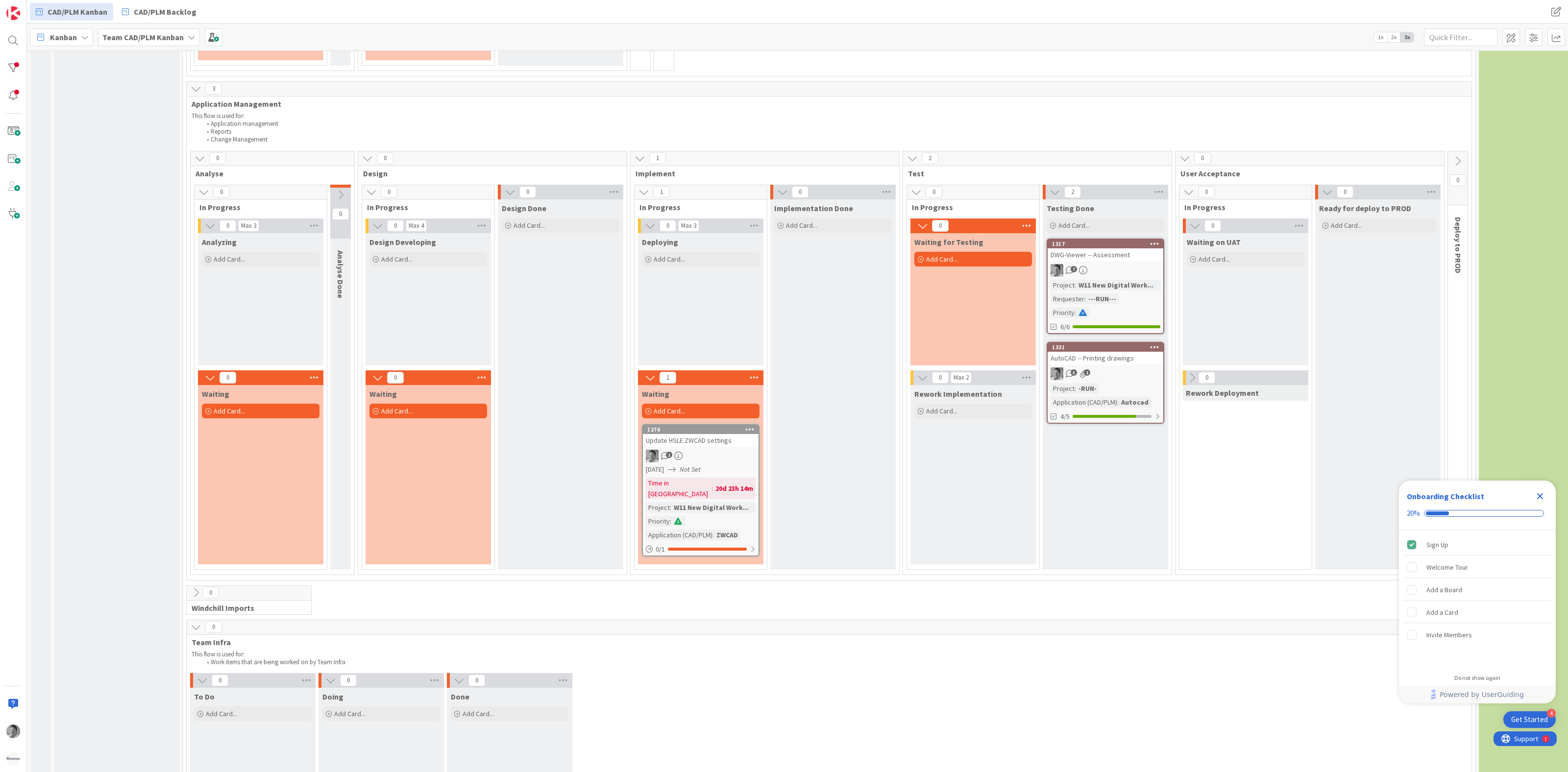
click at [715, 408] on div "Add Card..." at bounding box center [700, 411] width 117 height 15
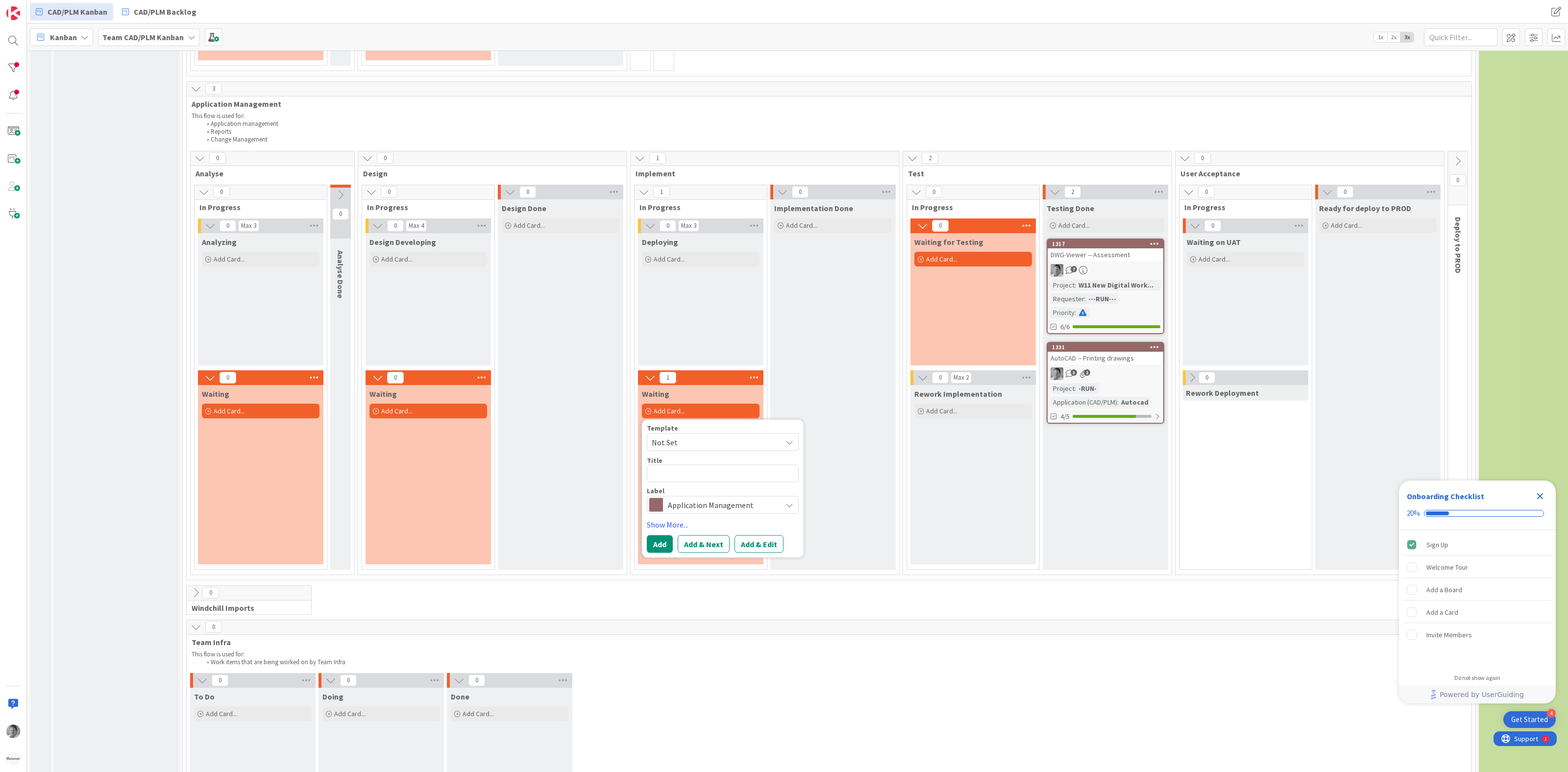
click at [934, 623] on div "0" at bounding box center [829, 627] width 1285 height 15
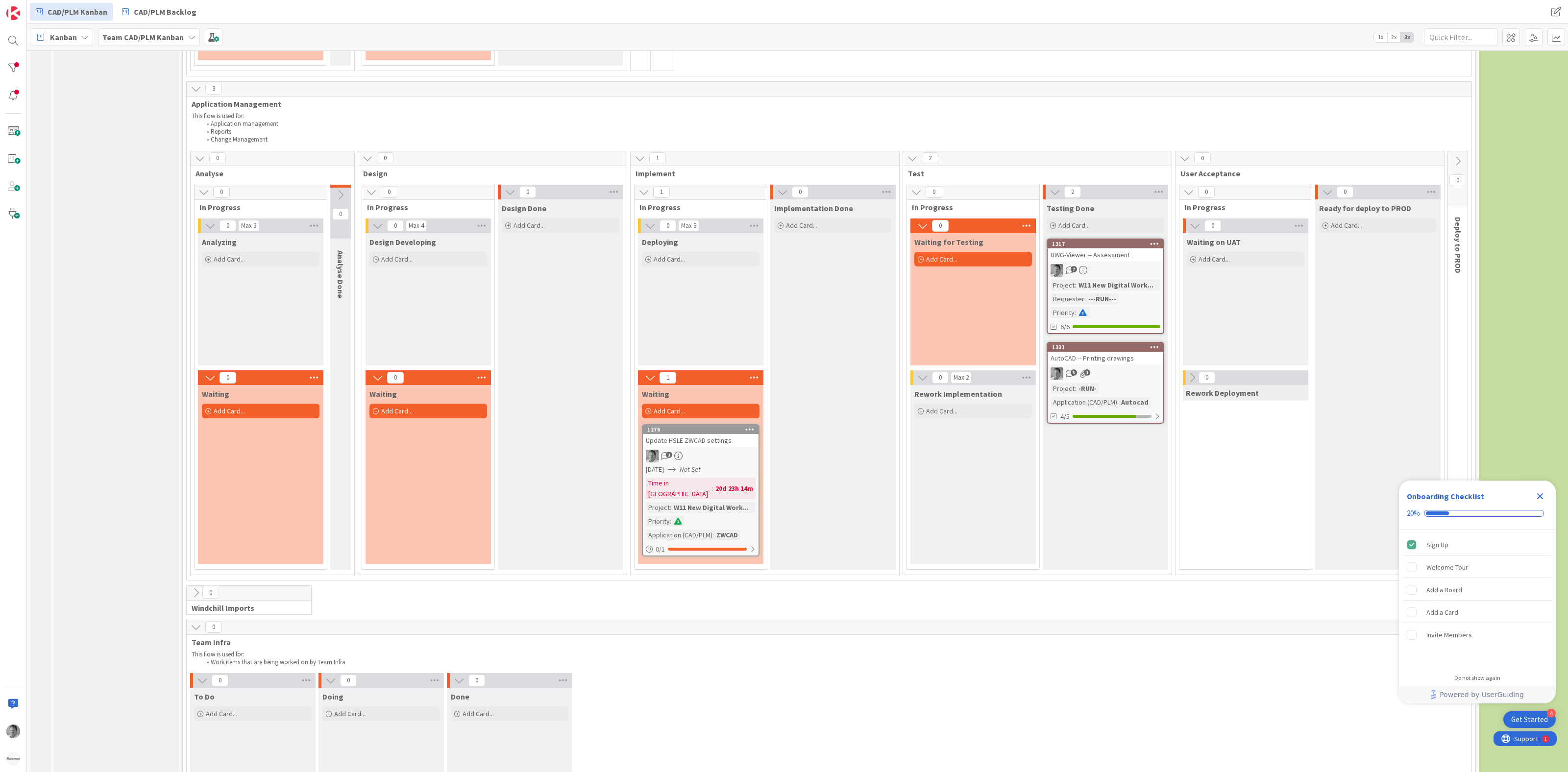
click at [701, 503] on div "W11 New Digital Work..." at bounding box center [711, 507] width 80 height 11
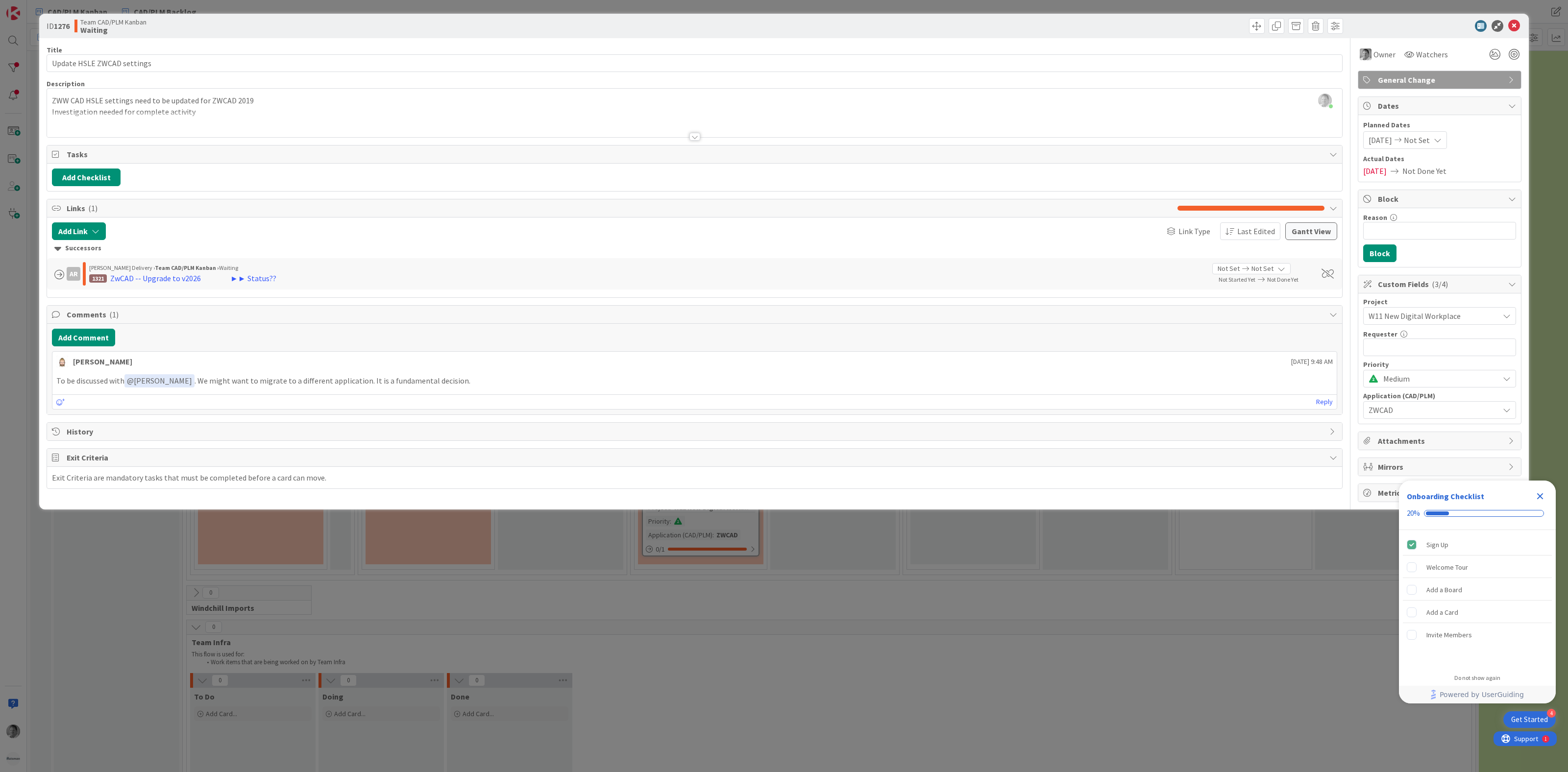
drag, startPoint x: 1525, startPoint y: 763, endPoint x: 1060, endPoint y: 796, distance: 466.2
click at [1514, 24] on icon at bounding box center [1514, 26] width 12 height 12
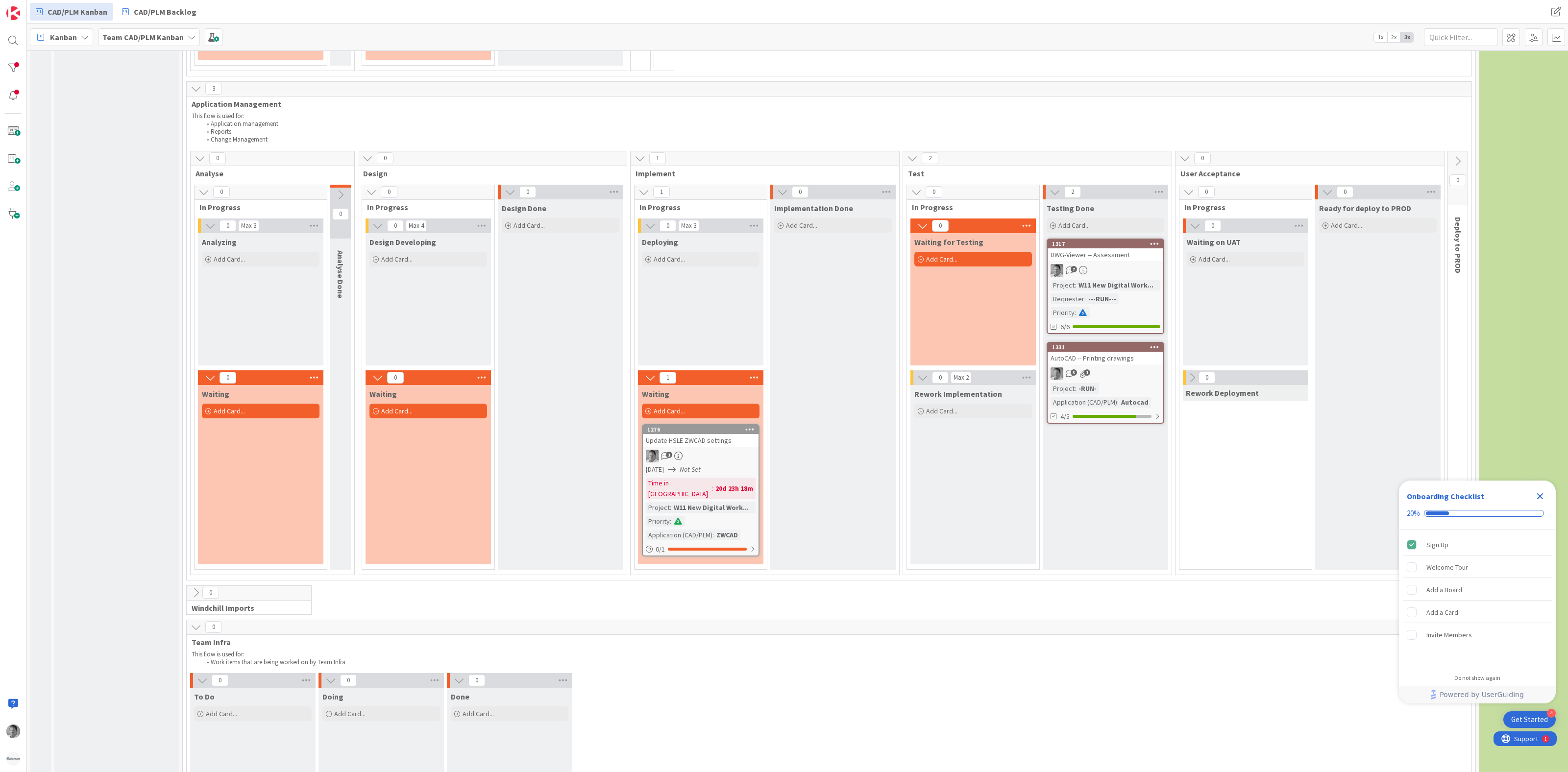
scroll to position [326, 0]
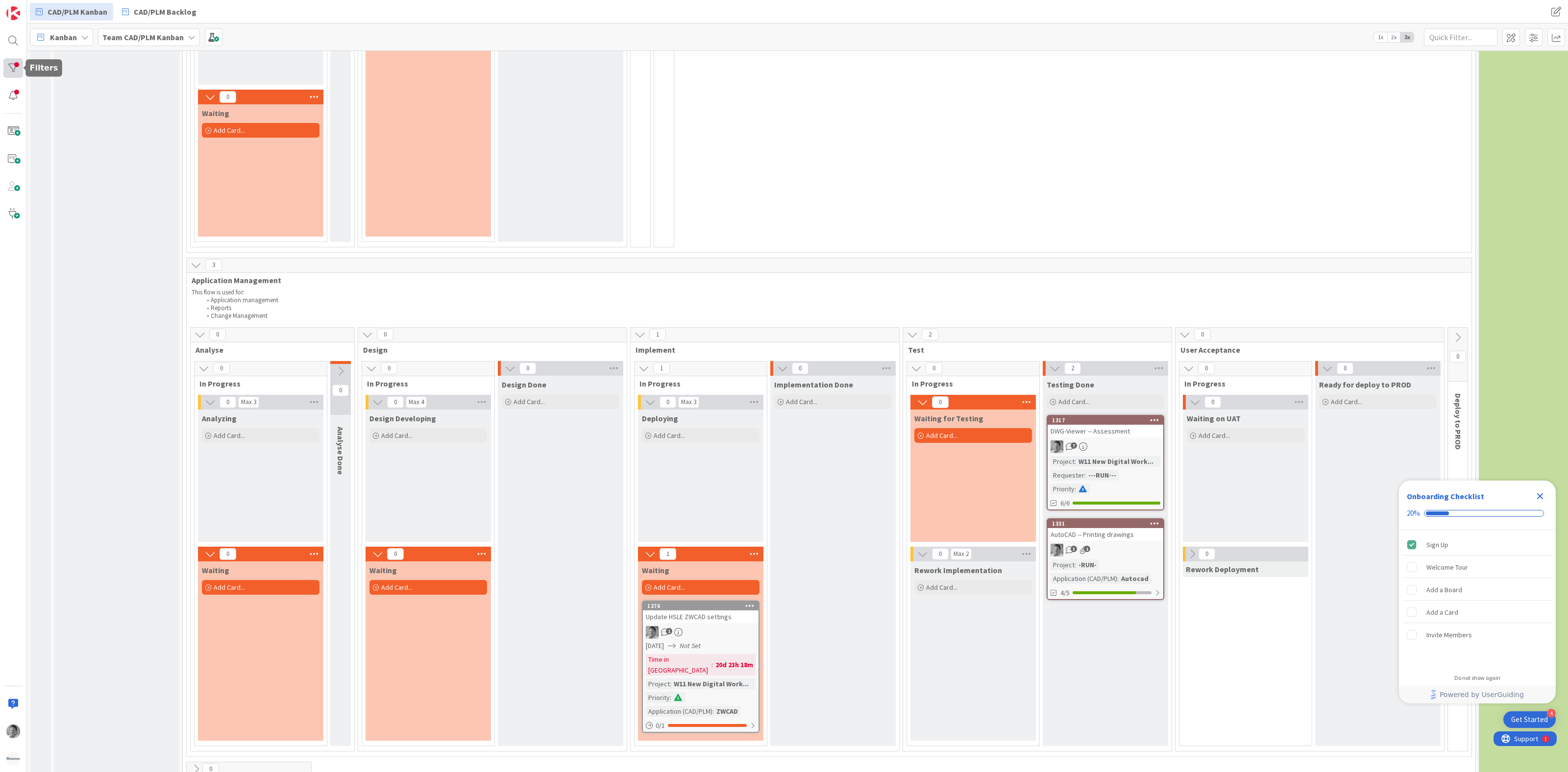
click at [16, 69] on div at bounding box center [13, 68] width 19 height 19
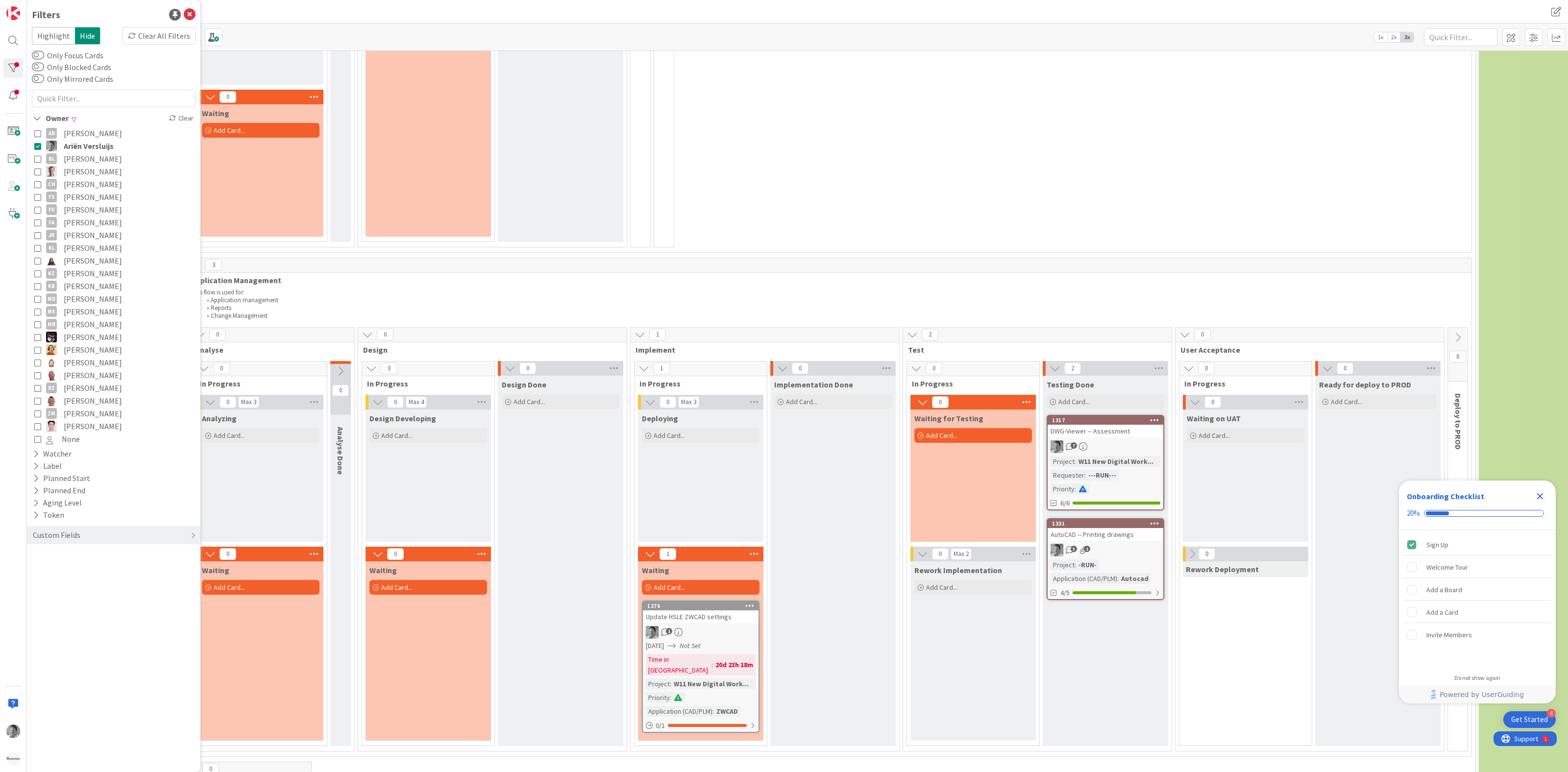
click at [39, 145] on icon at bounding box center [37, 146] width 6 height 6
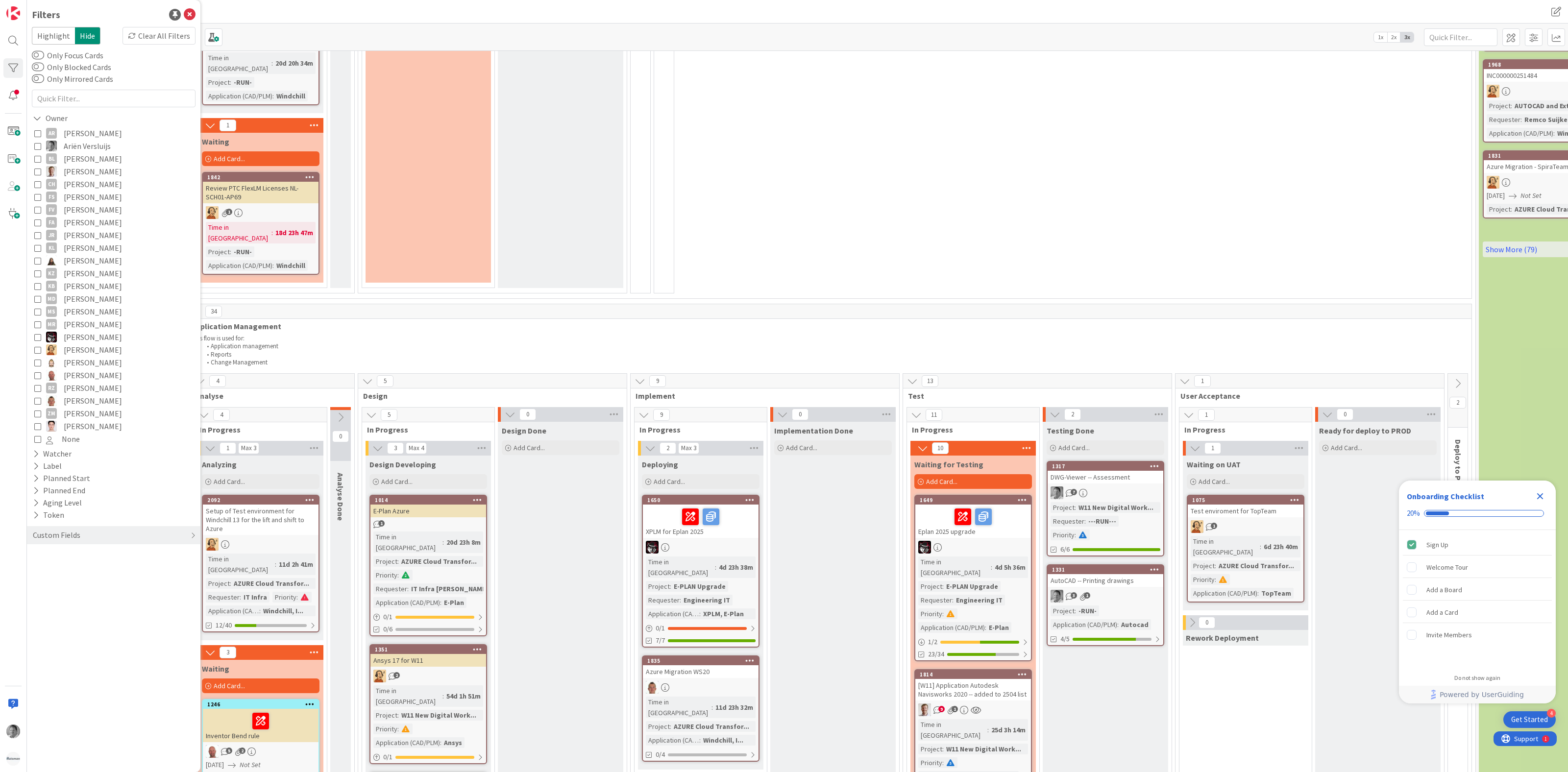
click at [902, 146] on div "2 Analyse 2 Analyse In Progress 1 Max 3 Designing Problem is clear Is it reprod…" at bounding box center [829, 84] width 1281 height 428
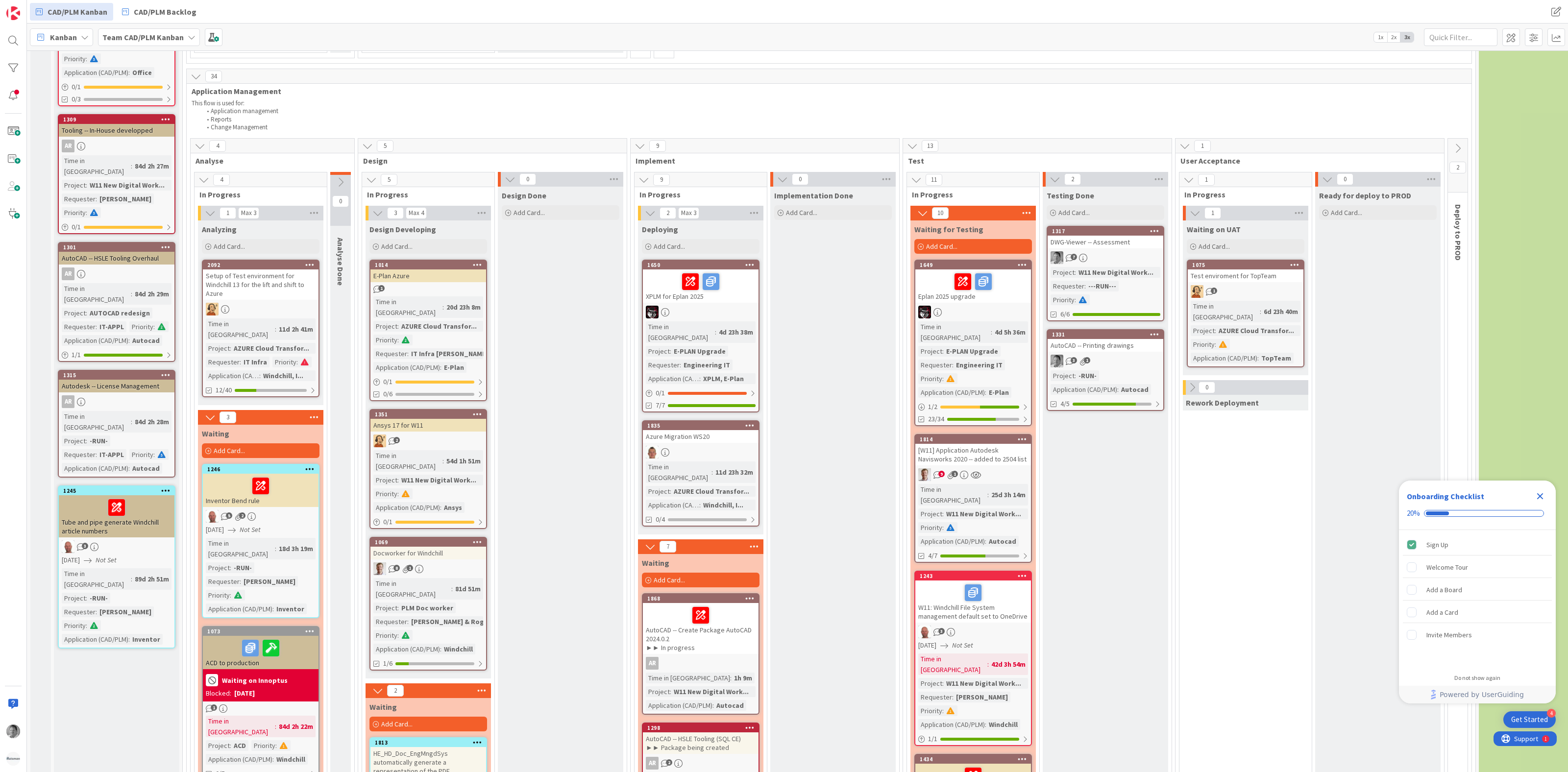
scroll to position [678, 0]
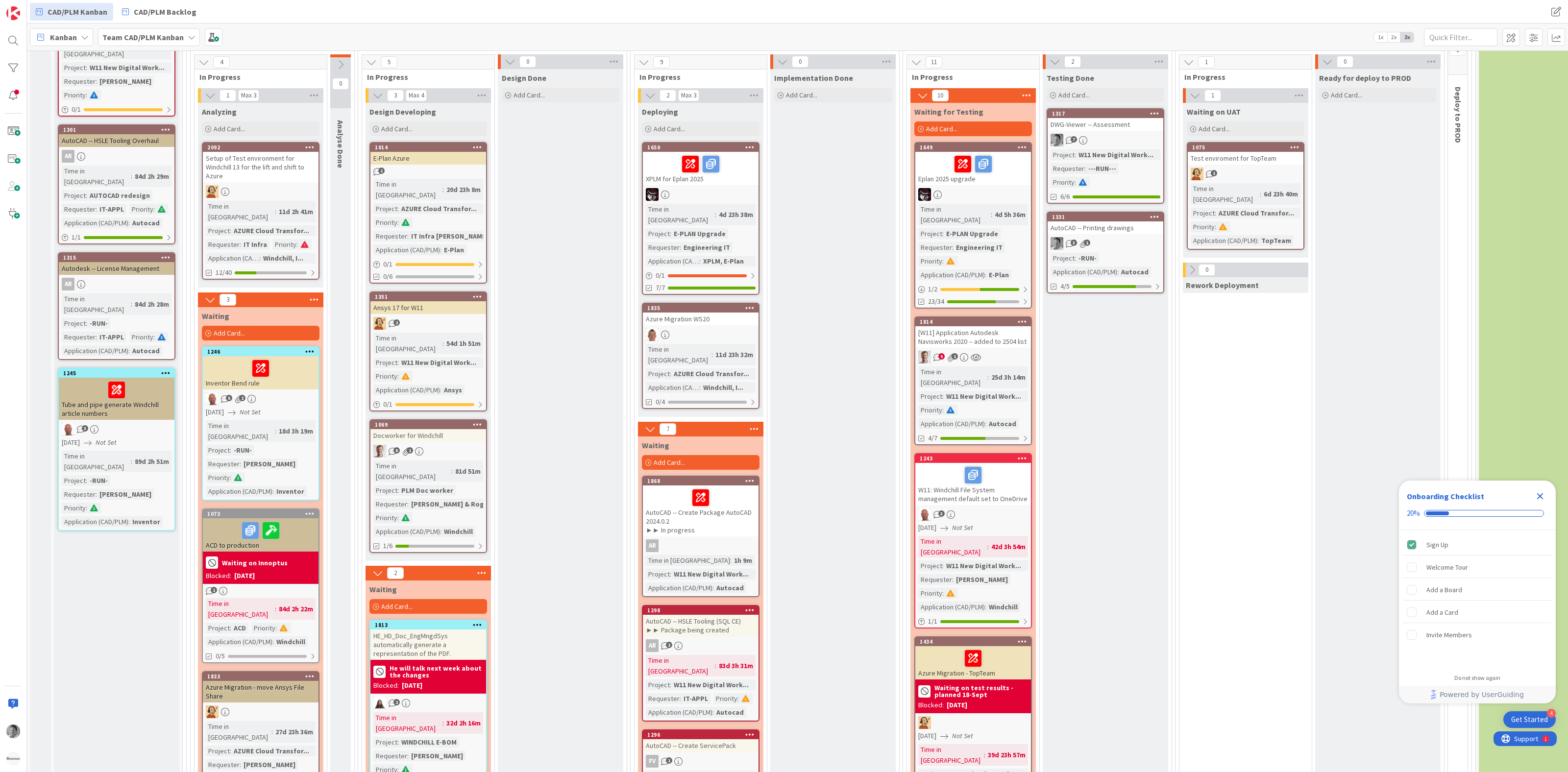
click at [958, 327] on div "[W11] Application Autodesk Navisworks 2020 -- added to 2504 list" at bounding box center [973, 337] width 116 height 22
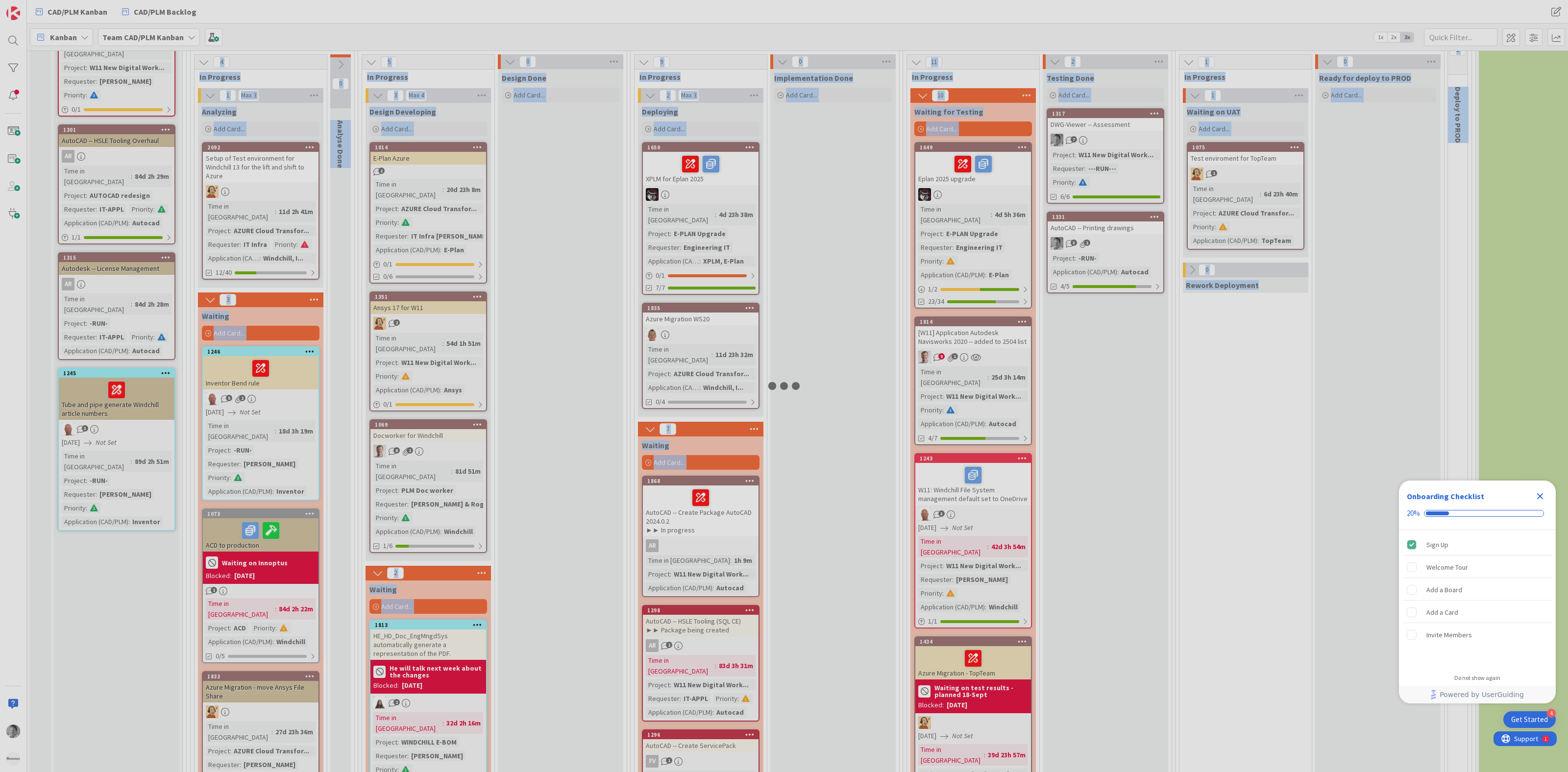
click at [958, 304] on div at bounding box center [784, 386] width 1568 height 772
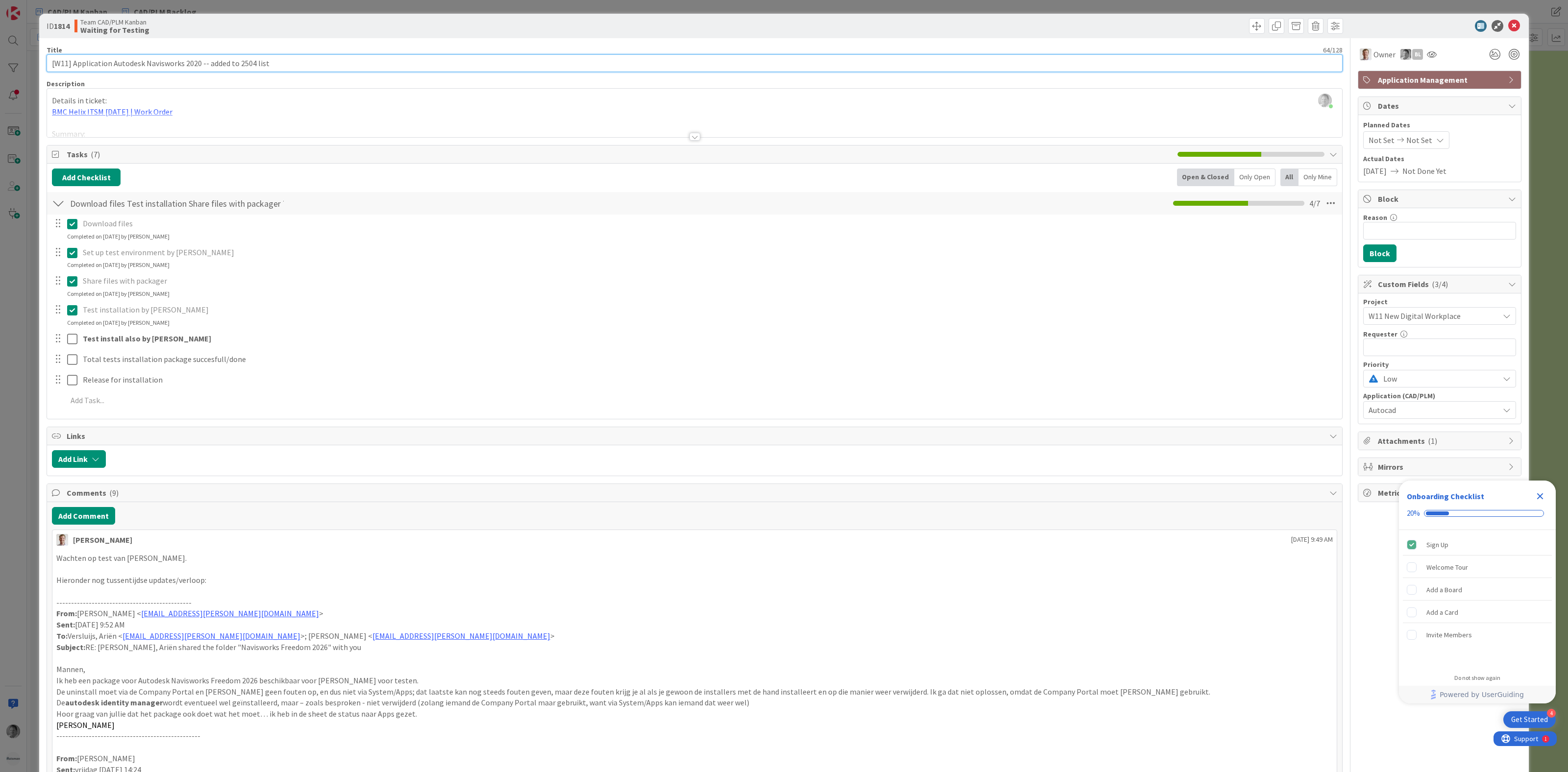
click at [195, 61] on input "[W11] Application Autodesk Navisworks 2020 -- added to 2504 list" at bounding box center [695, 63] width 1296 height 18
type input "[W11] Application Autodesk Navisworks 2026 -- added to 2504 list"
click at [1508, 24] on icon at bounding box center [1514, 26] width 12 height 12
